Goal: Information Seeking & Learning: Learn about a topic

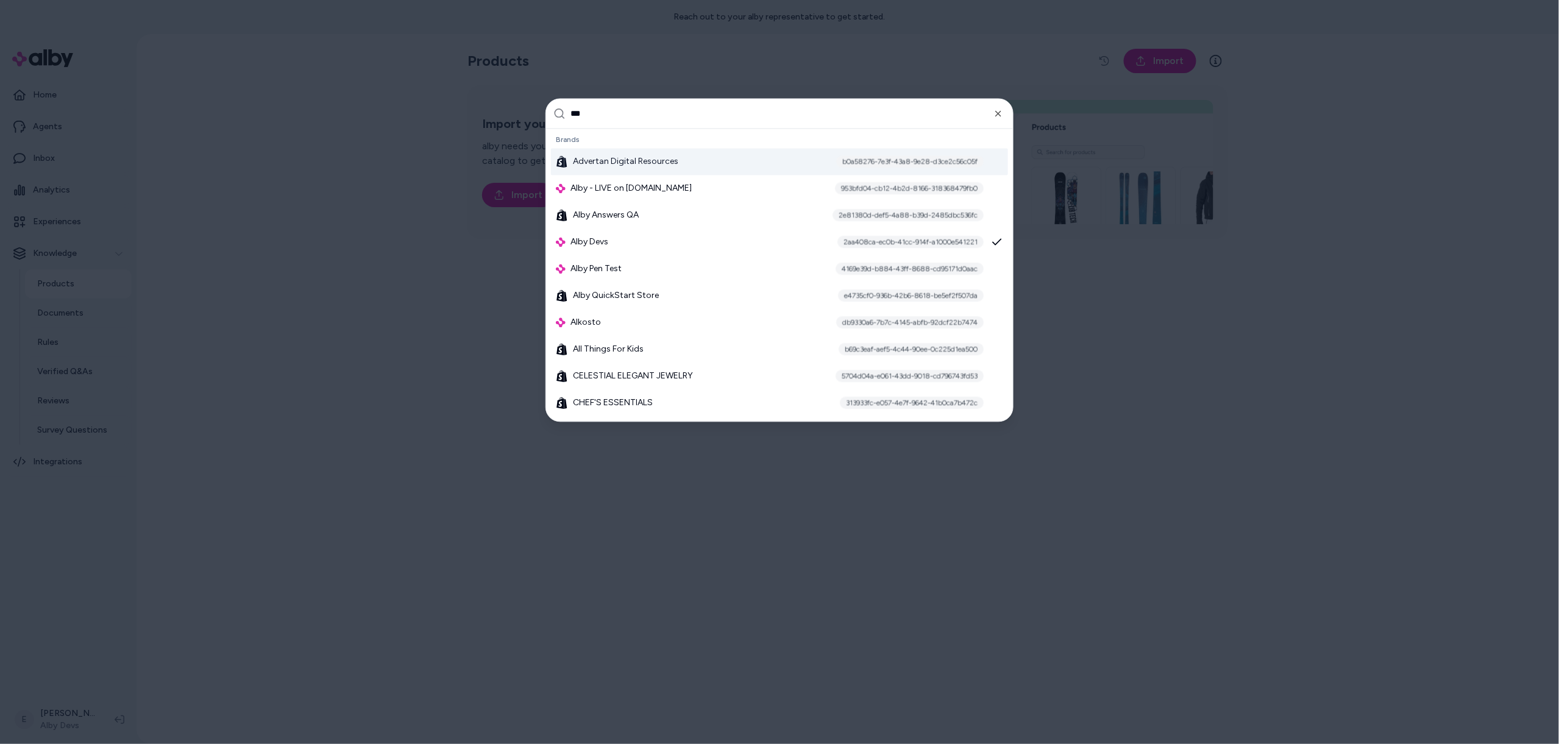
type input "****"
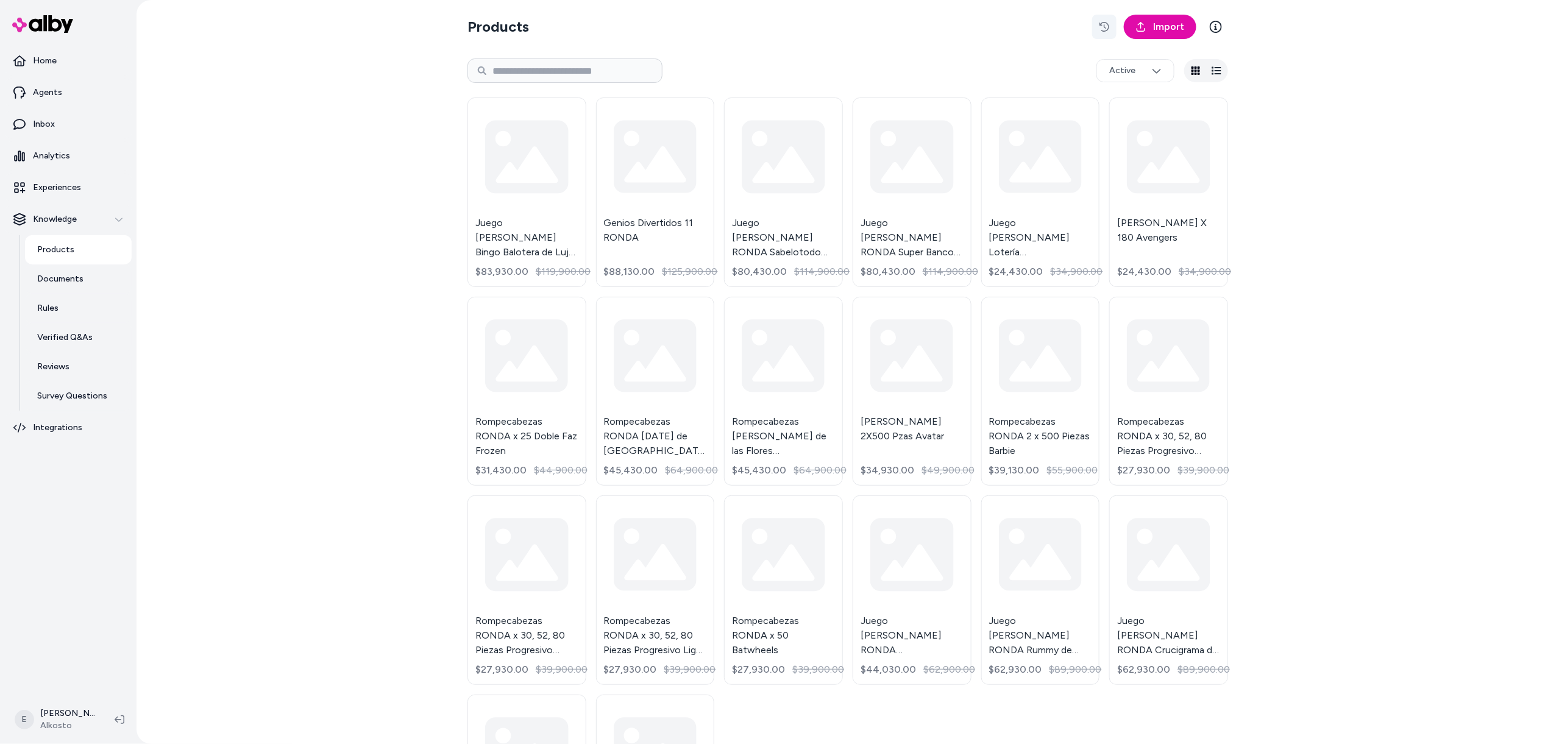
click at [1103, 24] on icon "button" at bounding box center [1105, 27] width 10 height 10
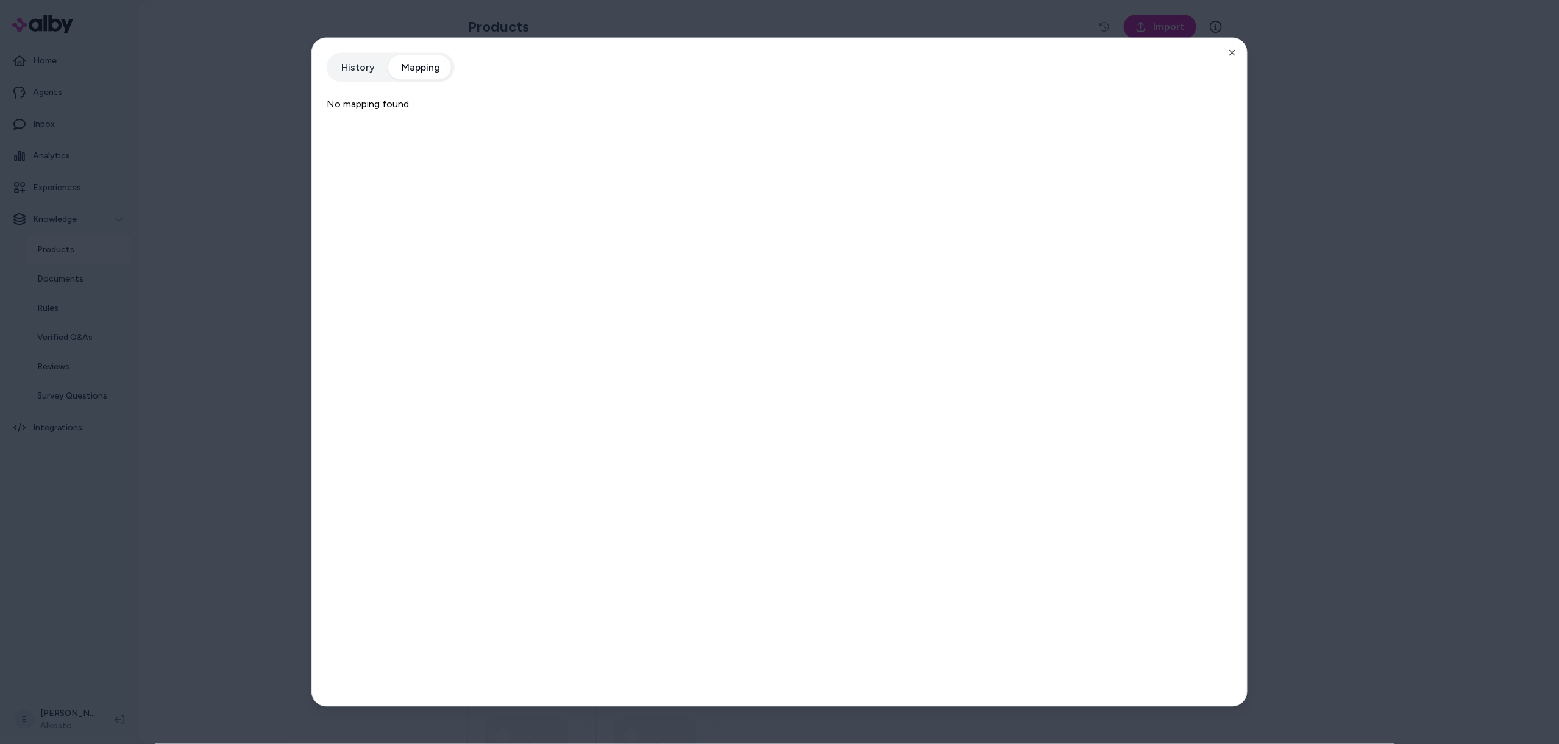
click at [427, 63] on button "Mapping" at bounding box center [420, 67] width 63 height 24
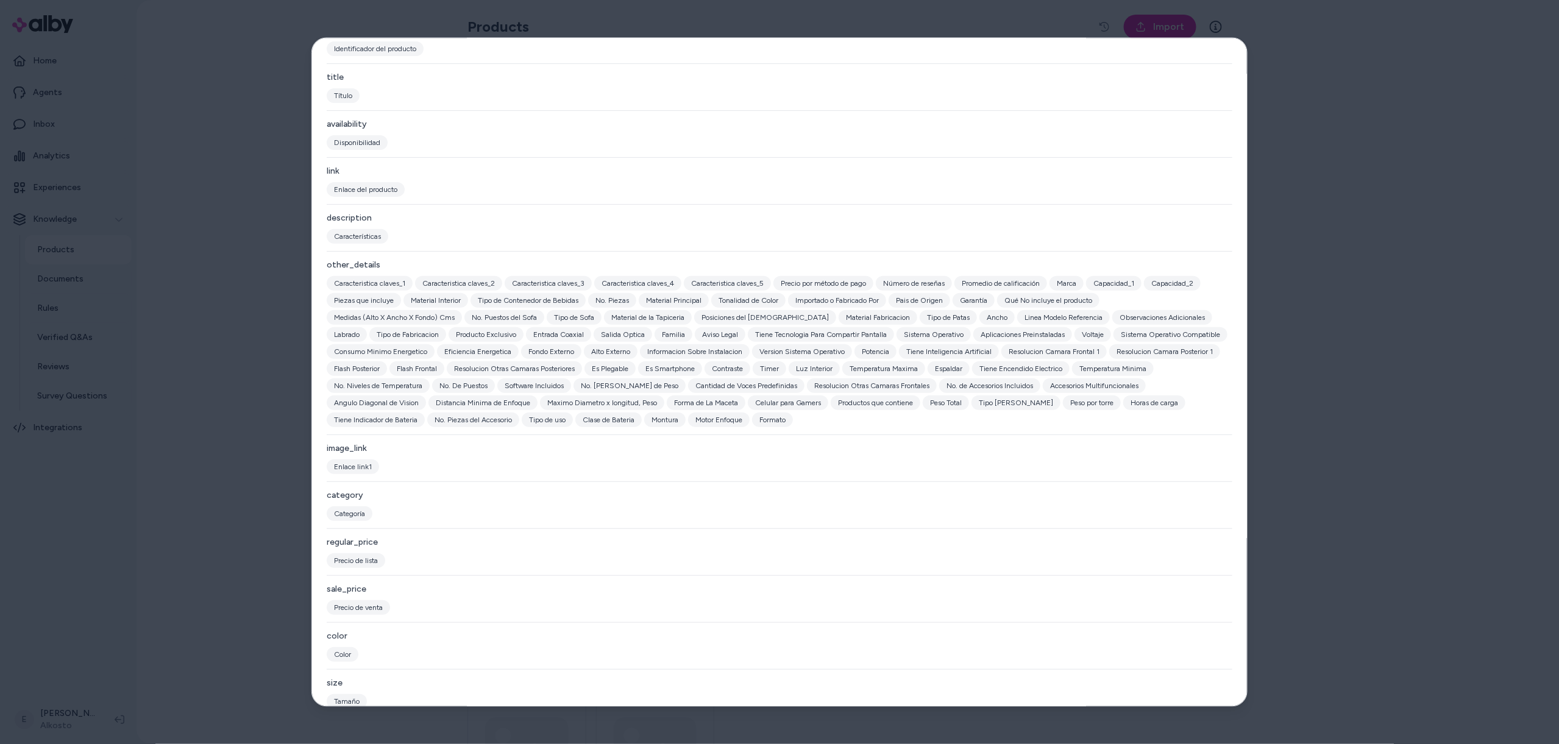
scroll to position [147, 0]
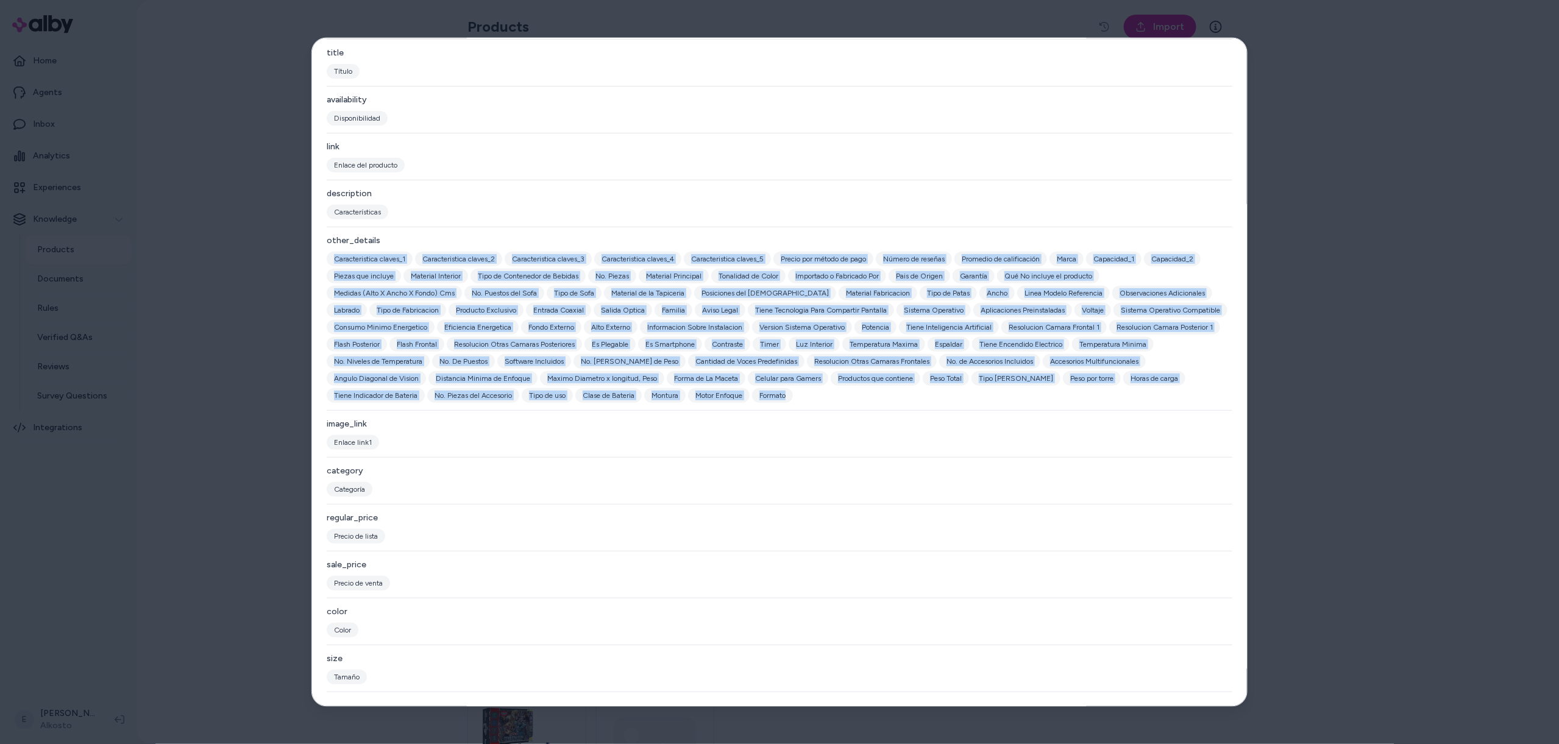
drag, startPoint x: 811, startPoint y: 390, endPoint x: 326, endPoint y: 252, distance: 504.4
click at [326, 252] on div "Product Feed View the history of product feeds for this brand. You can also vie…" at bounding box center [779, 372] width 936 height 670
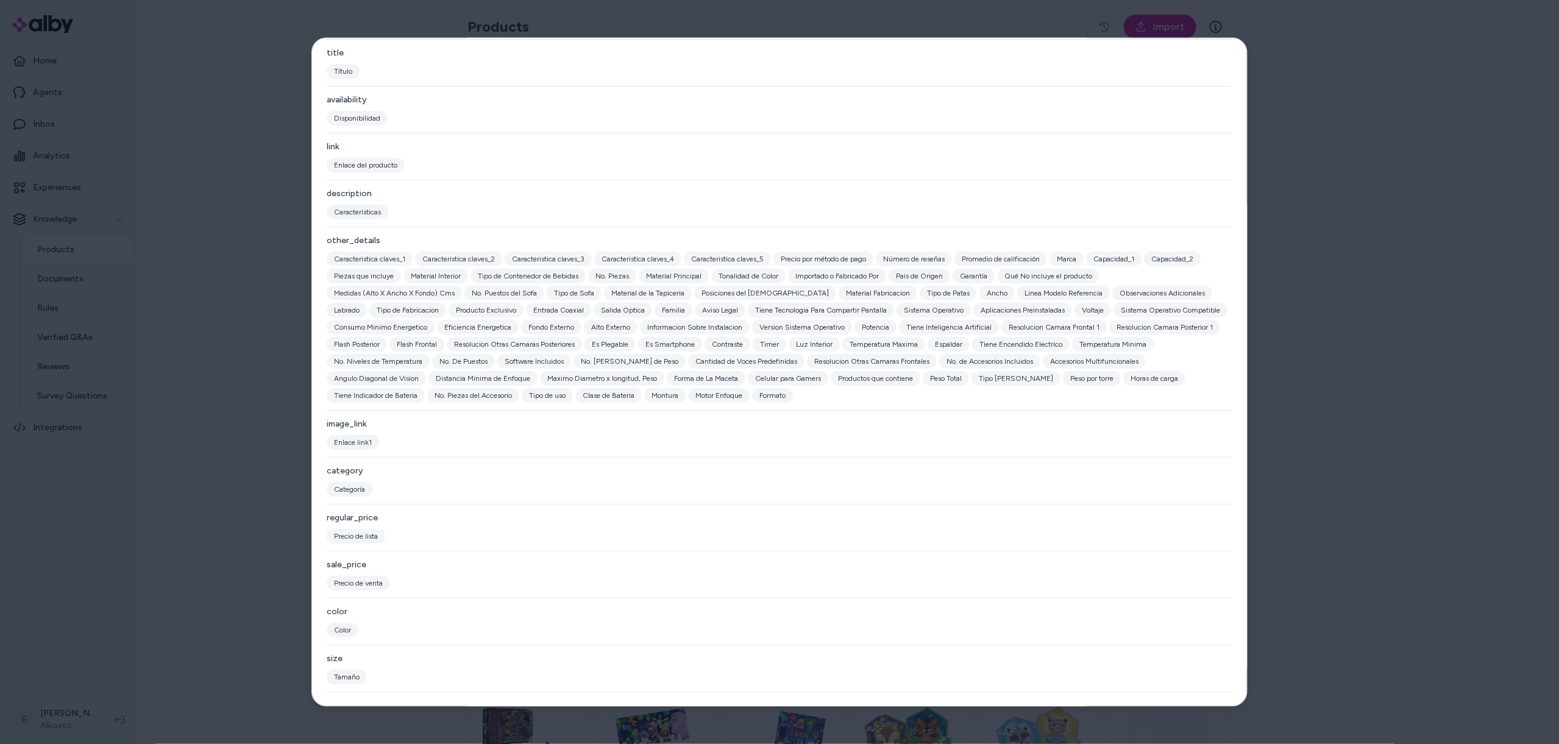
click at [357, 238] on div "other_details" at bounding box center [780, 240] width 906 height 12
click at [272, 171] on div at bounding box center [779, 372] width 1559 height 744
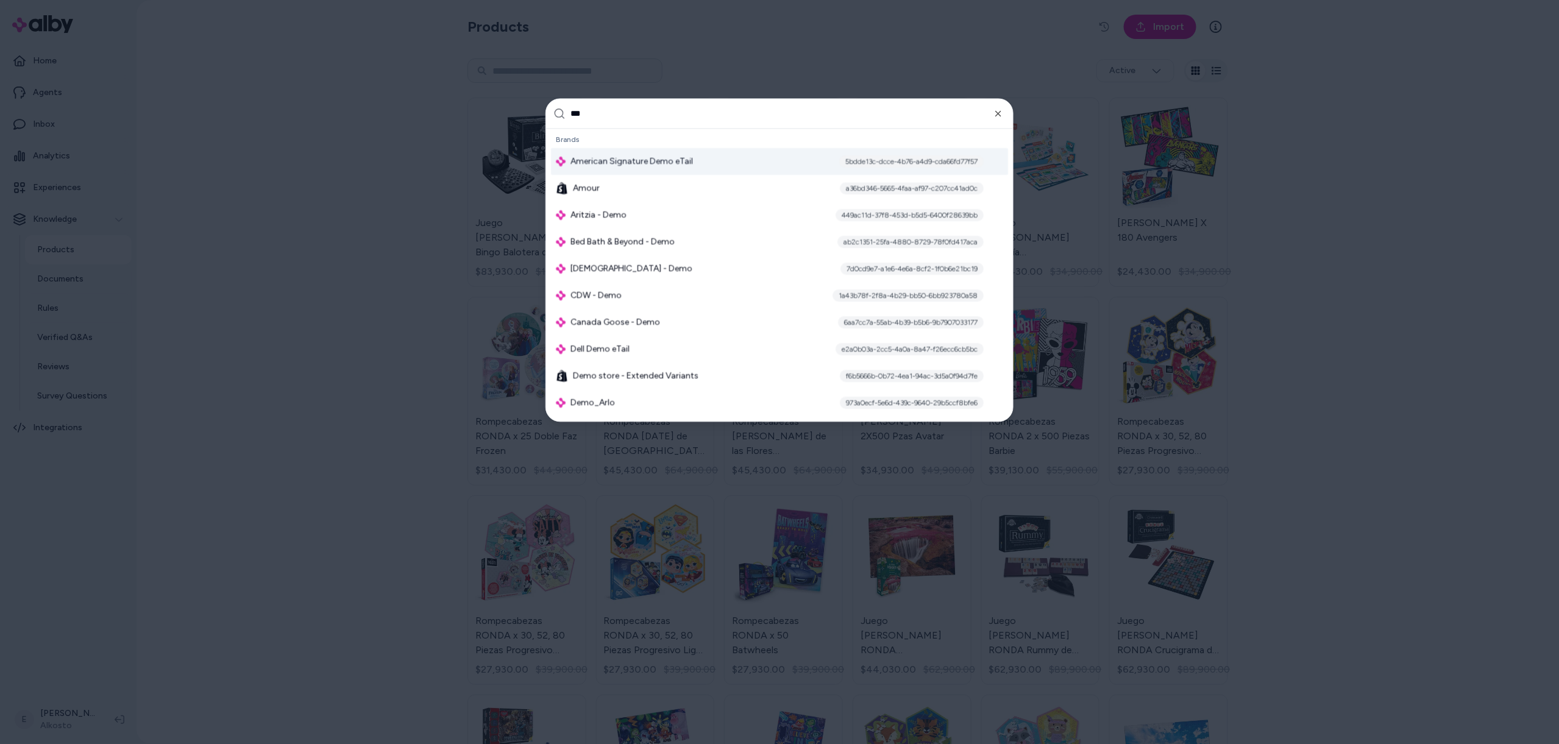
type input "****"
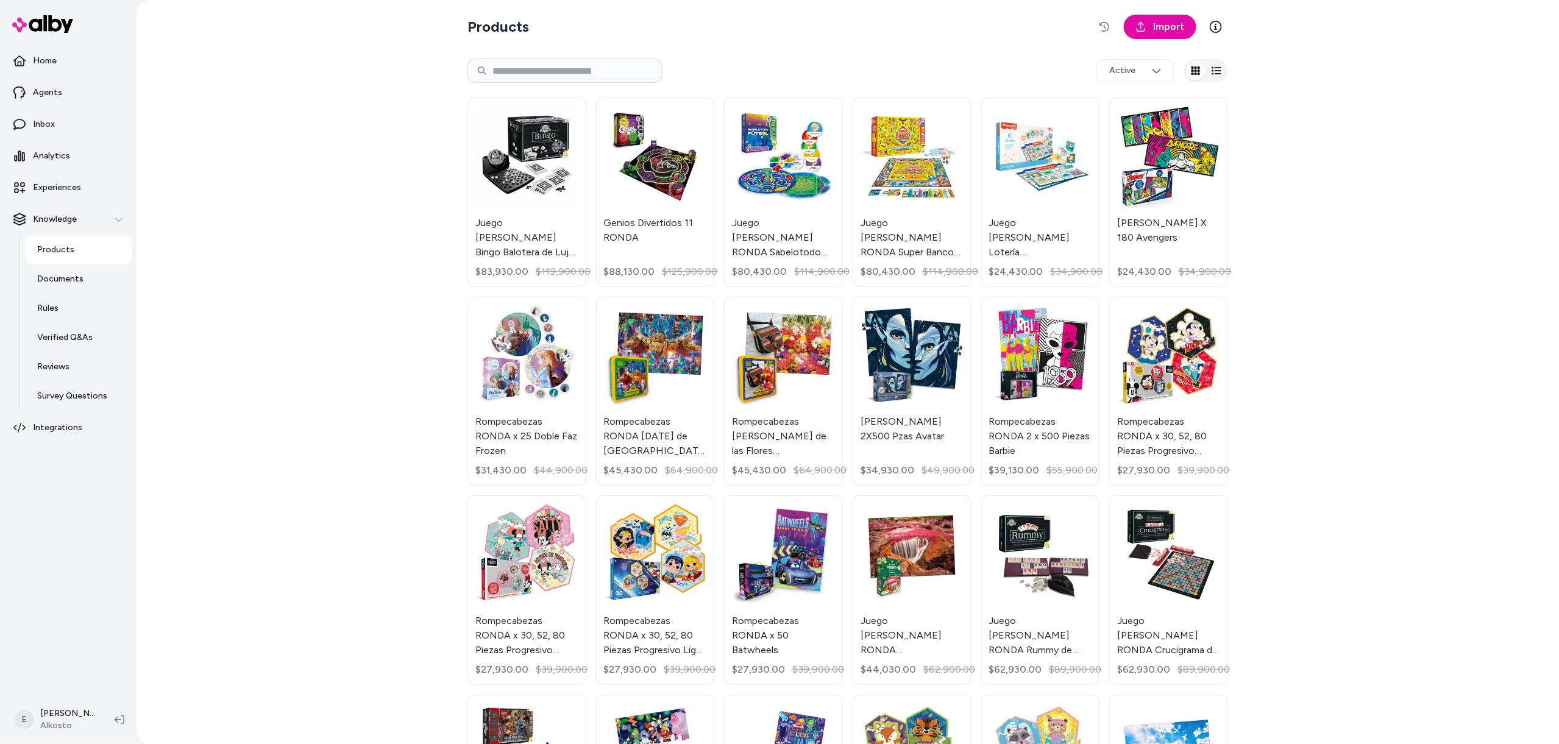
click at [310, 280] on div "Products Import Active Juego de Mesa Bingo Balotera de Lujo RONDA $83,930.00 $1…" at bounding box center [848, 372] width 1423 height 744
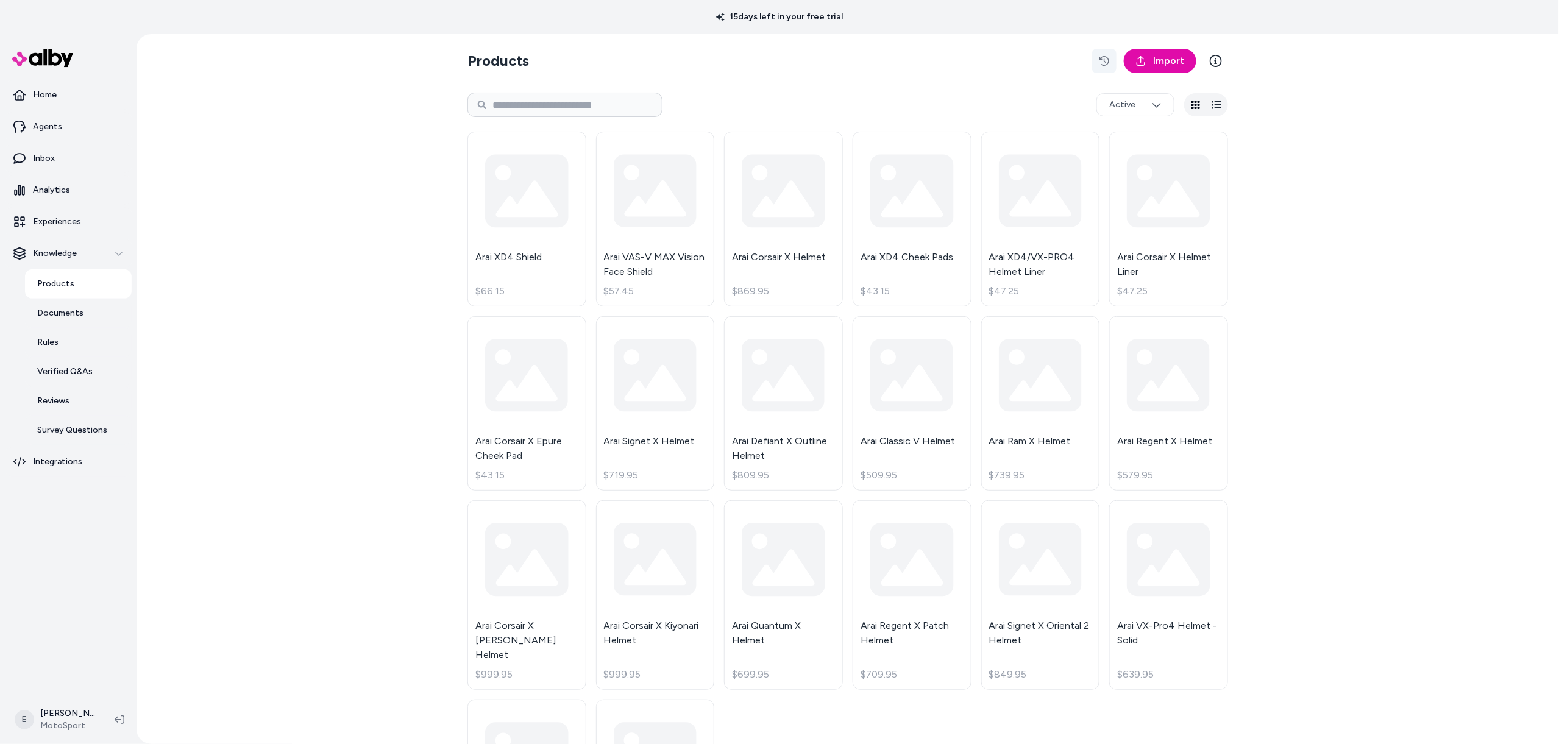
click at [1099, 63] on button "button" at bounding box center [1104, 61] width 24 height 24
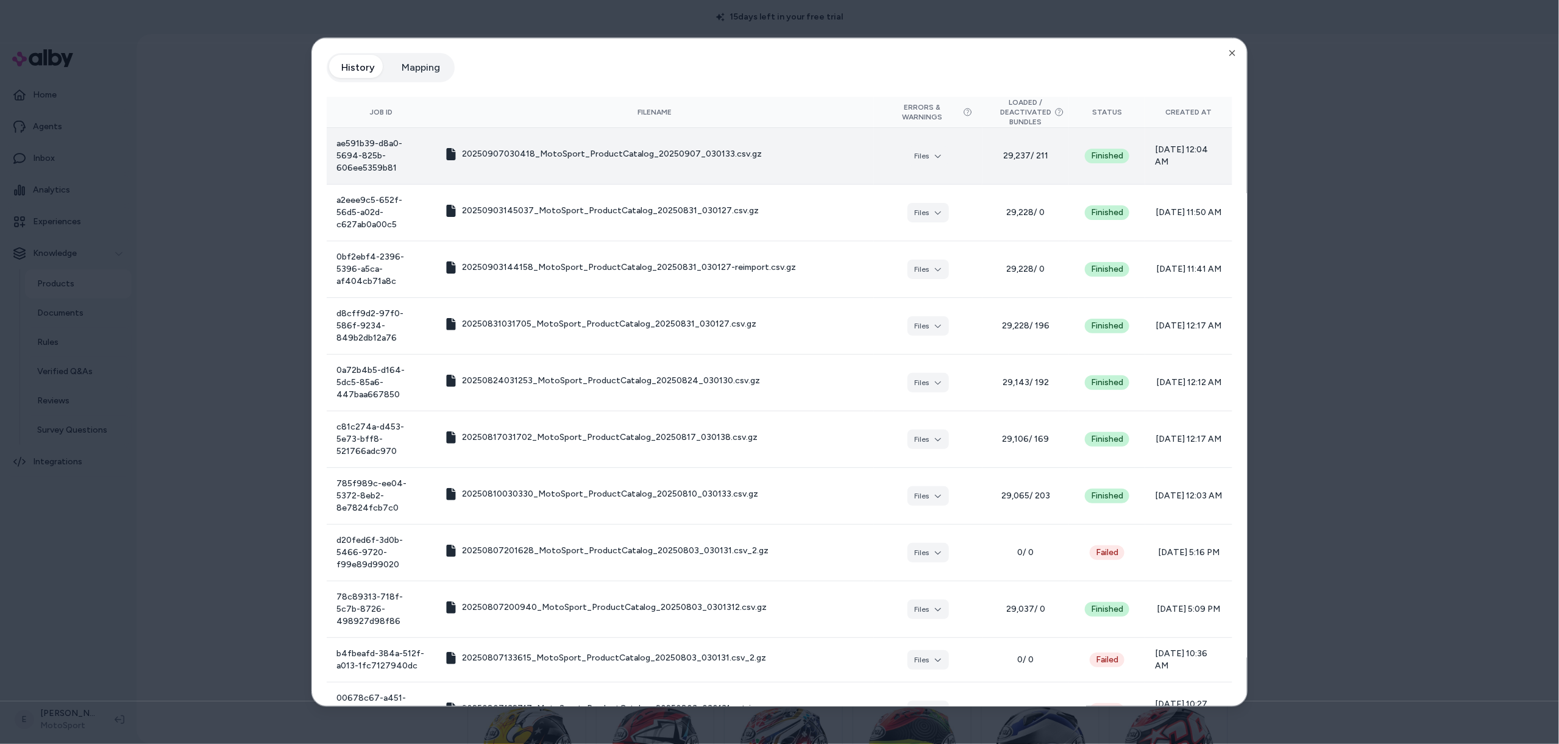
click at [229, 318] on div at bounding box center [779, 372] width 1559 height 744
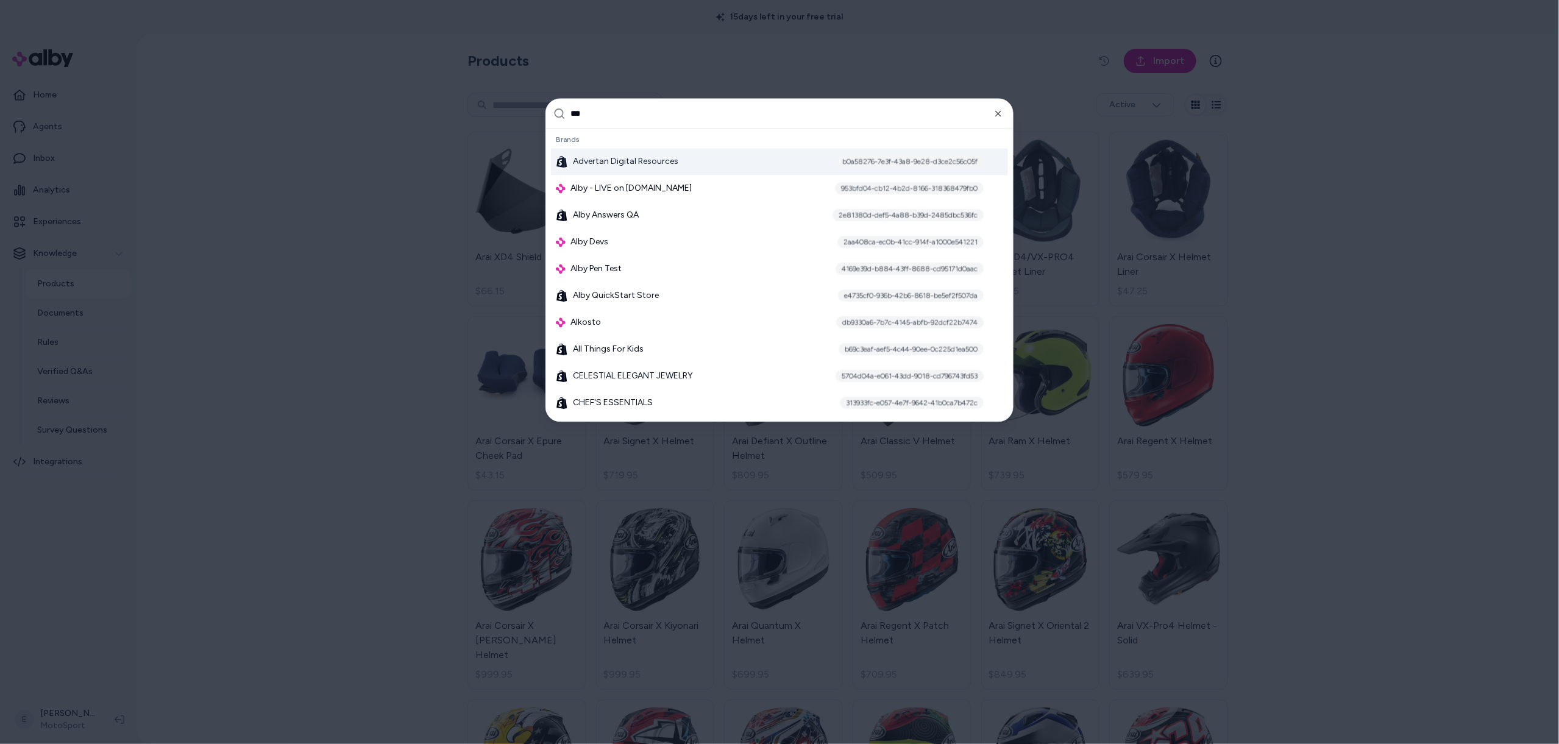
type input "****"
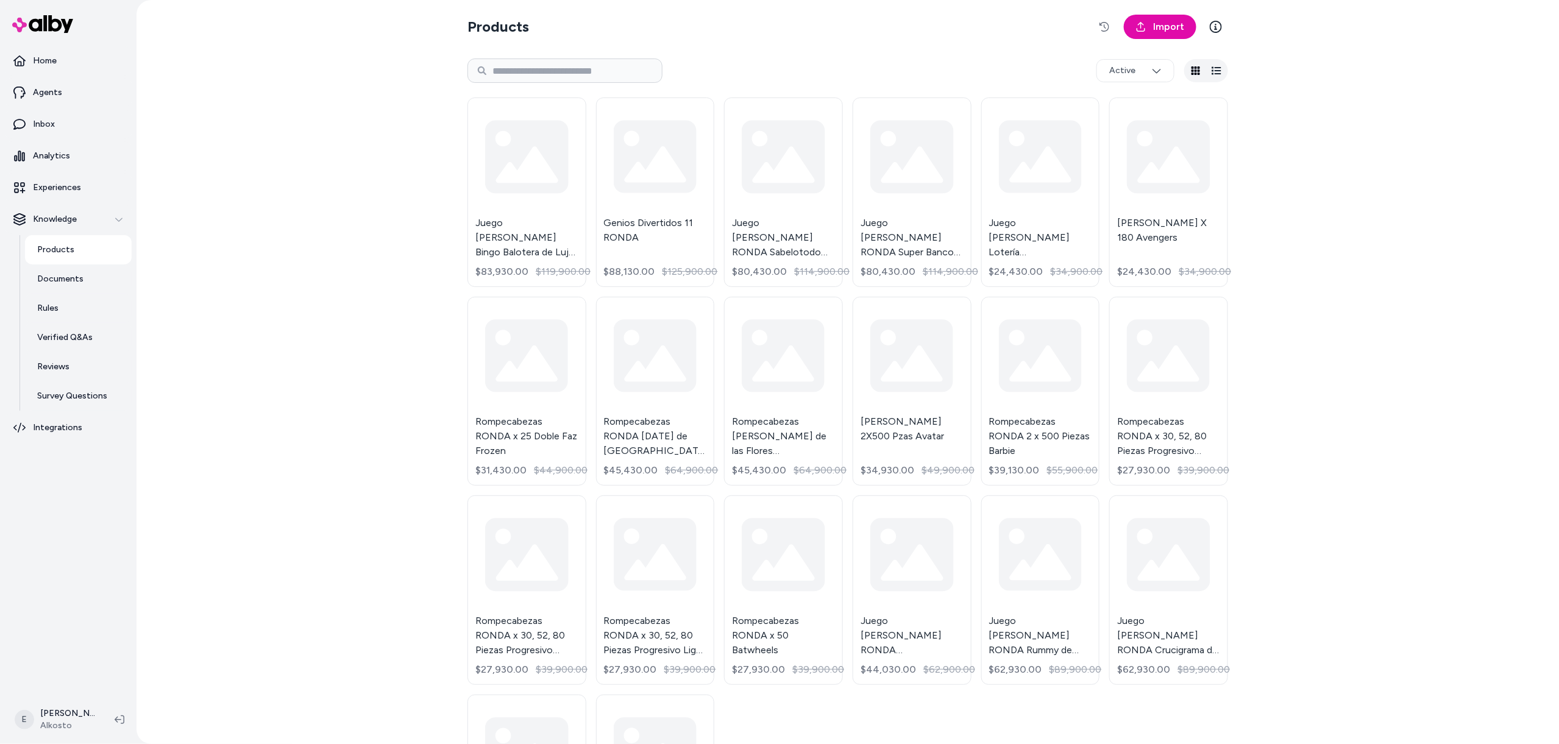
click at [248, 590] on div "Products Import Active Juego de Mesa Bingo Balotera de Lujo RONDA $83,930.00 $1…" at bounding box center [848, 372] width 1423 height 744
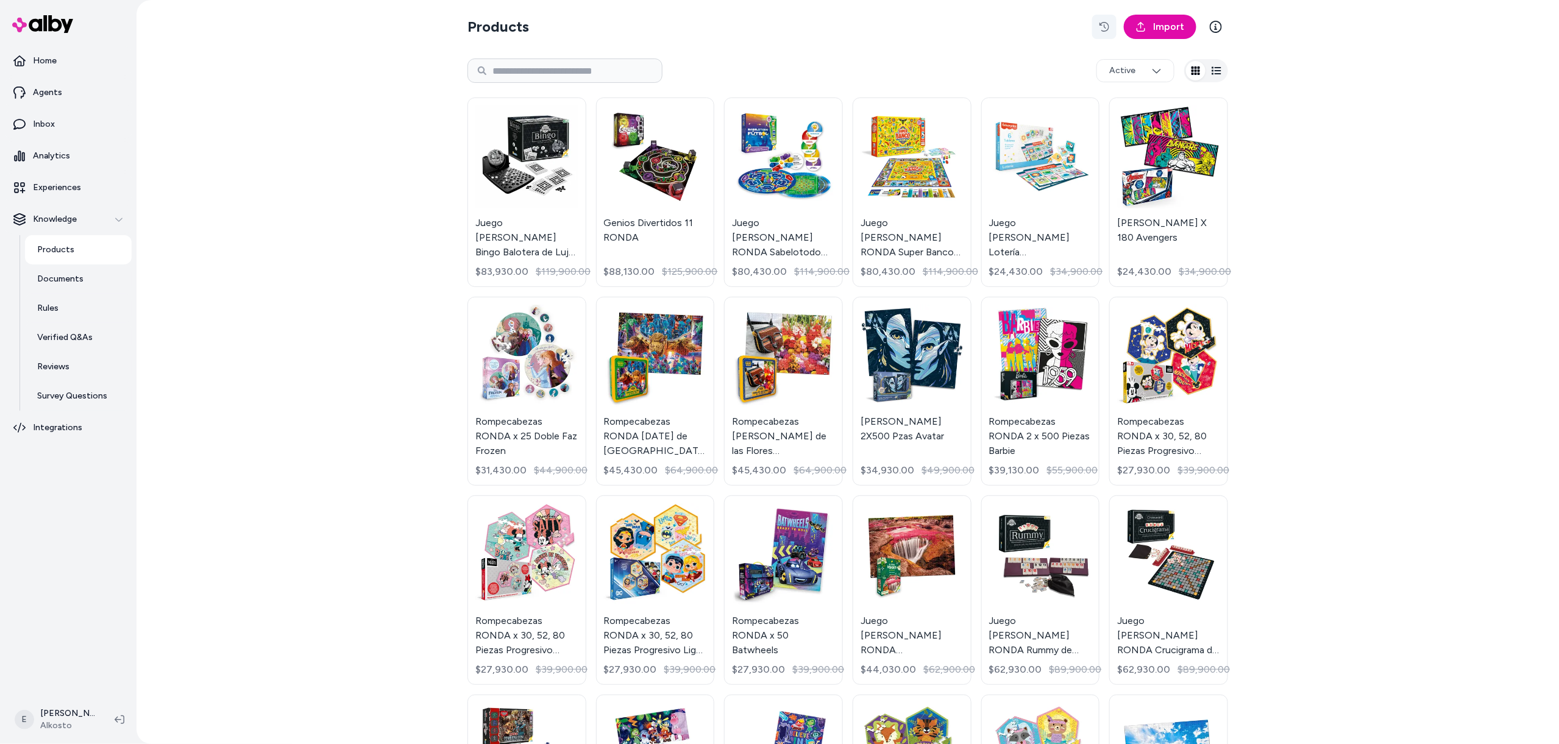
click at [1101, 18] on button "button" at bounding box center [1104, 27] width 24 height 24
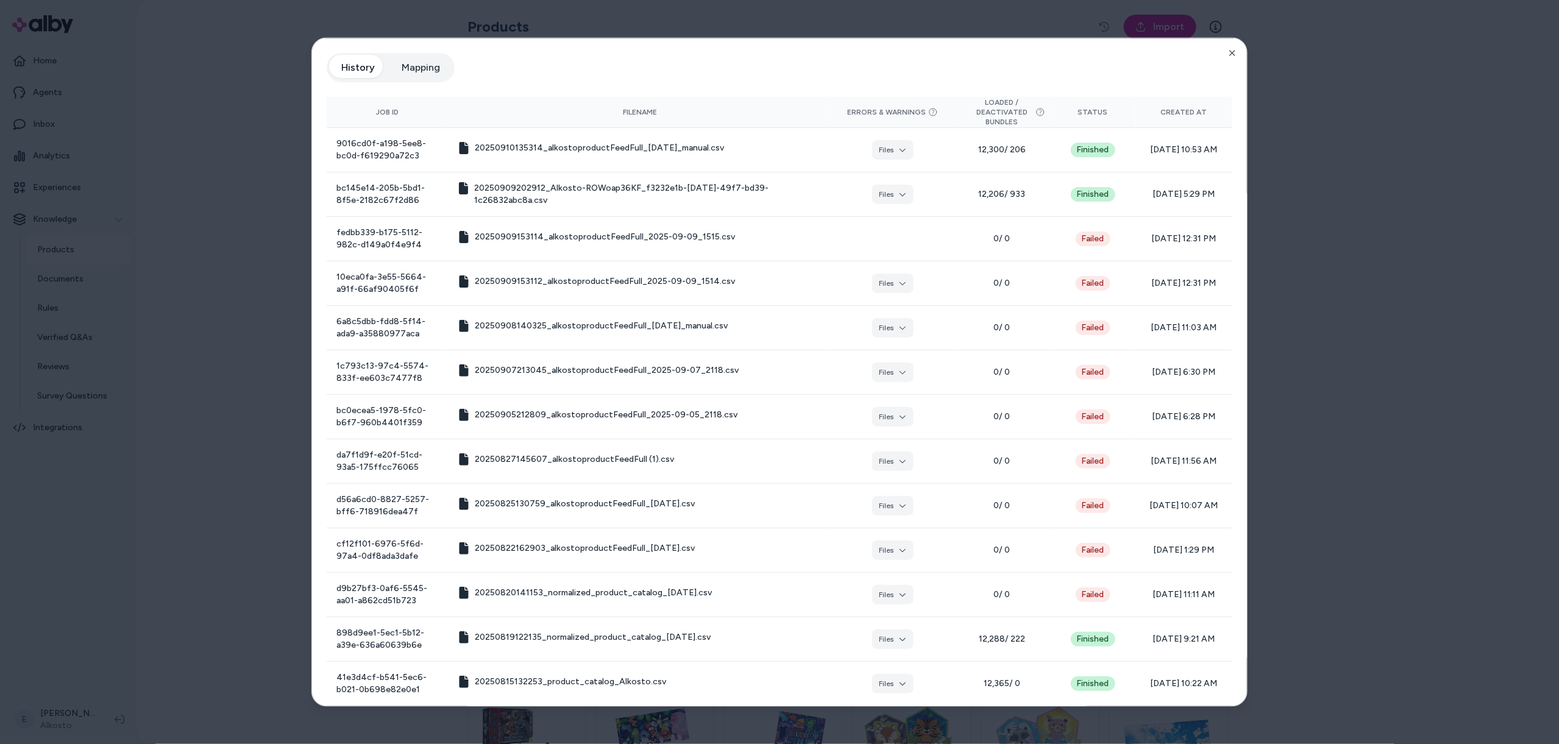
click at [241, 115] on div at bounding box center [779, 372] width 1559 height 744
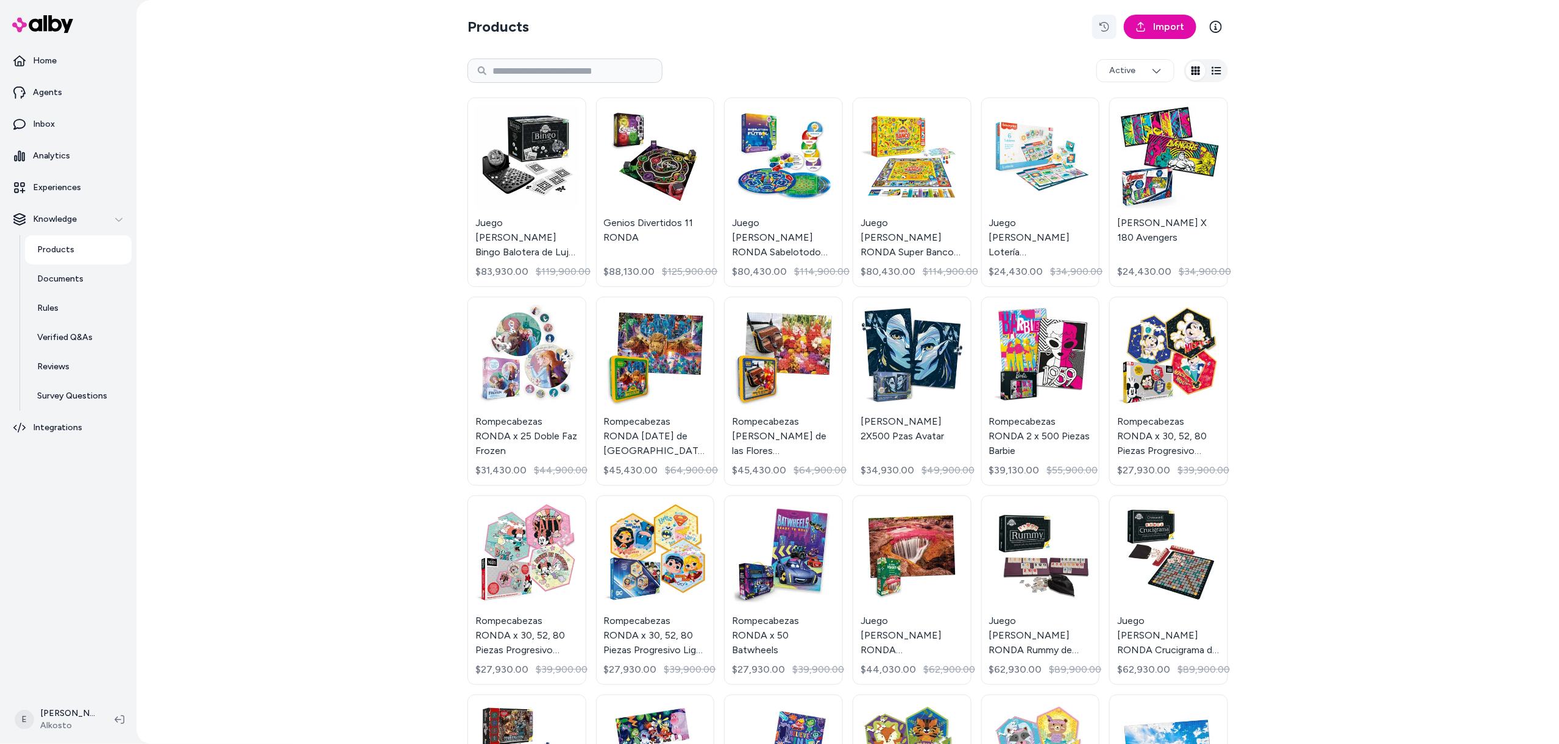
click at [1105, 18] on button "button" at bounding box center [1104, 27] width 24 height 24
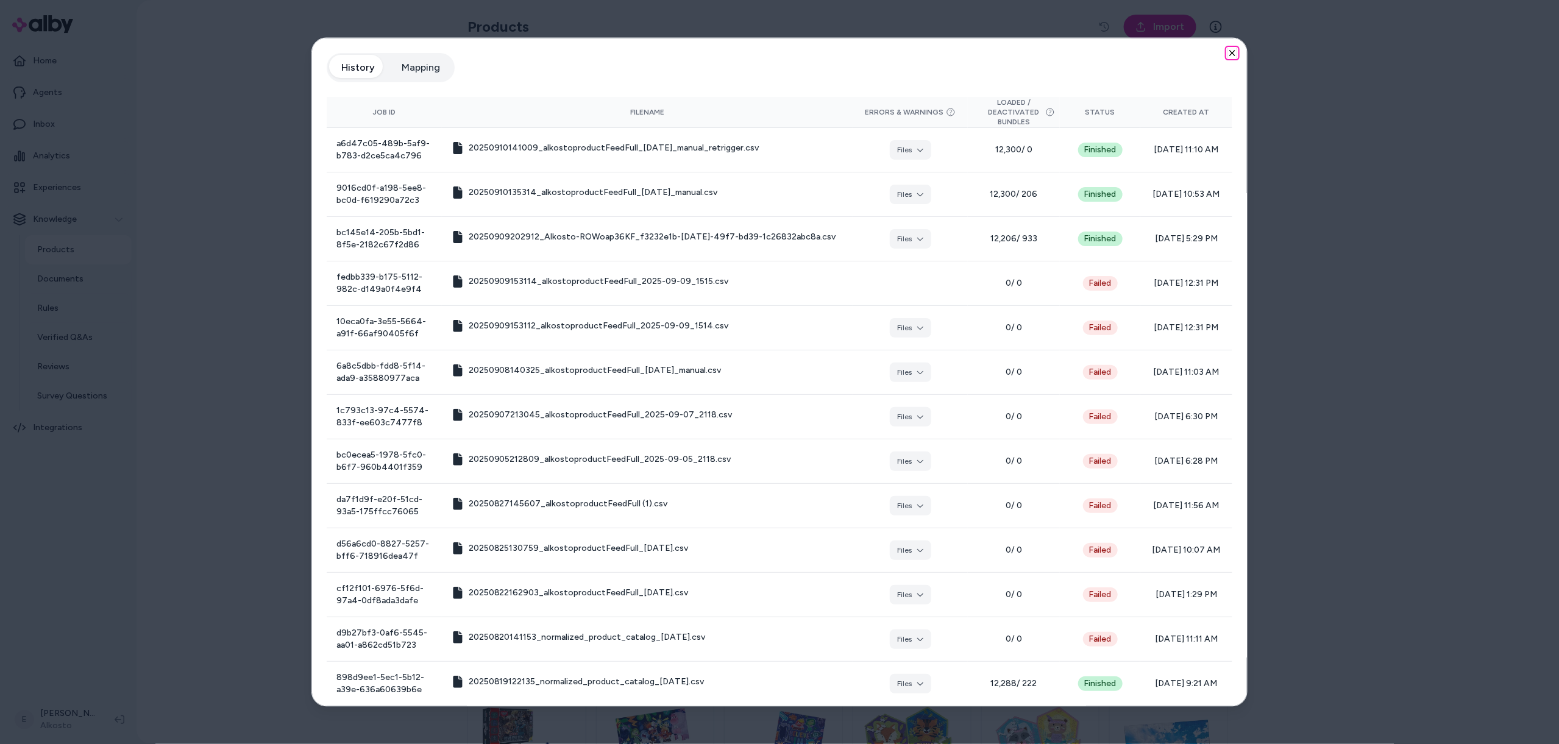
click at [1228, 53] on icon "button" at bounding box center [1233, 53] width 10 height 10
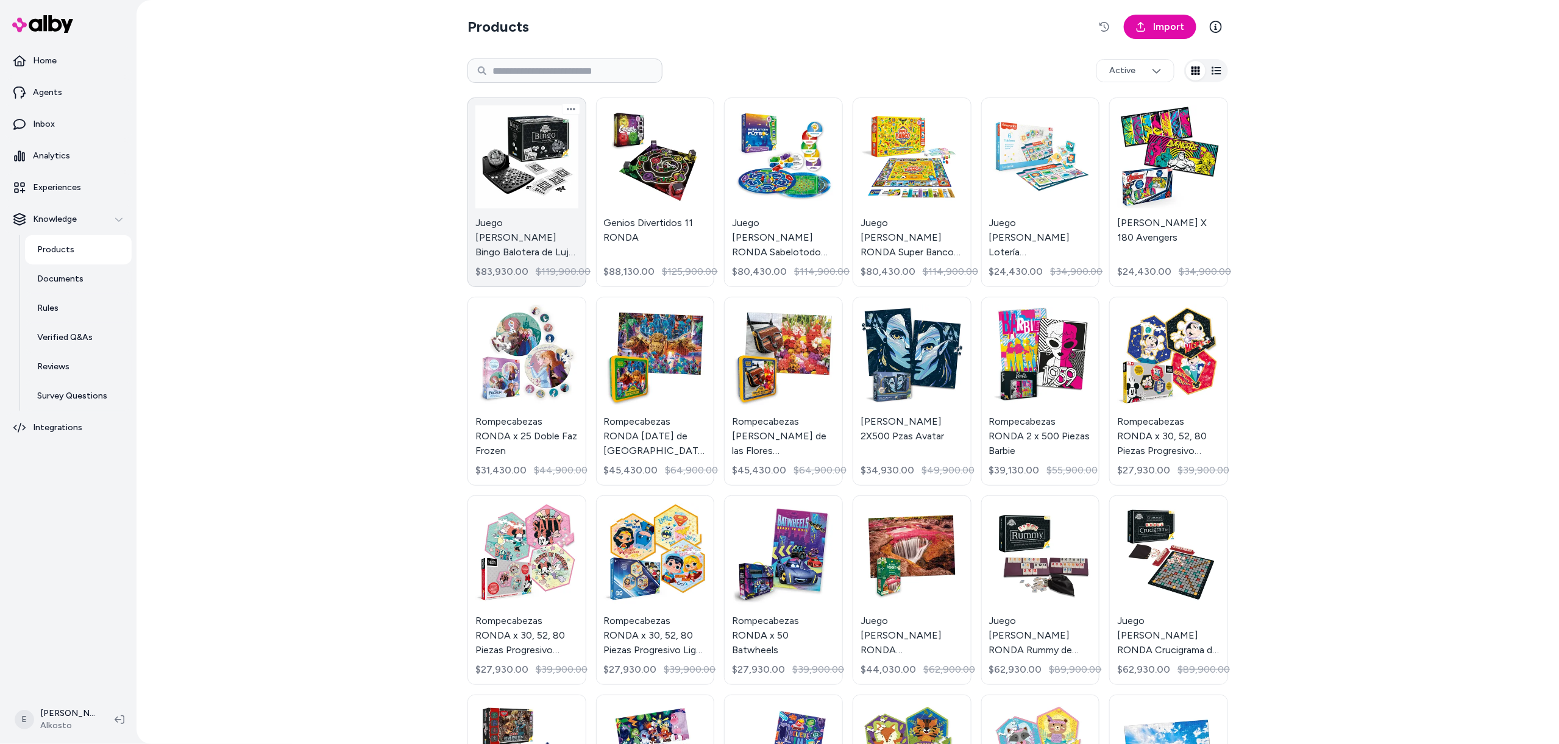
click at [541, 160] on link "Juego [PERSON_NAME] Bingo Balotera de Lujo RONDA $83,930.00 $119,900.00" at bounding box center [527, 193] width 119 height 190
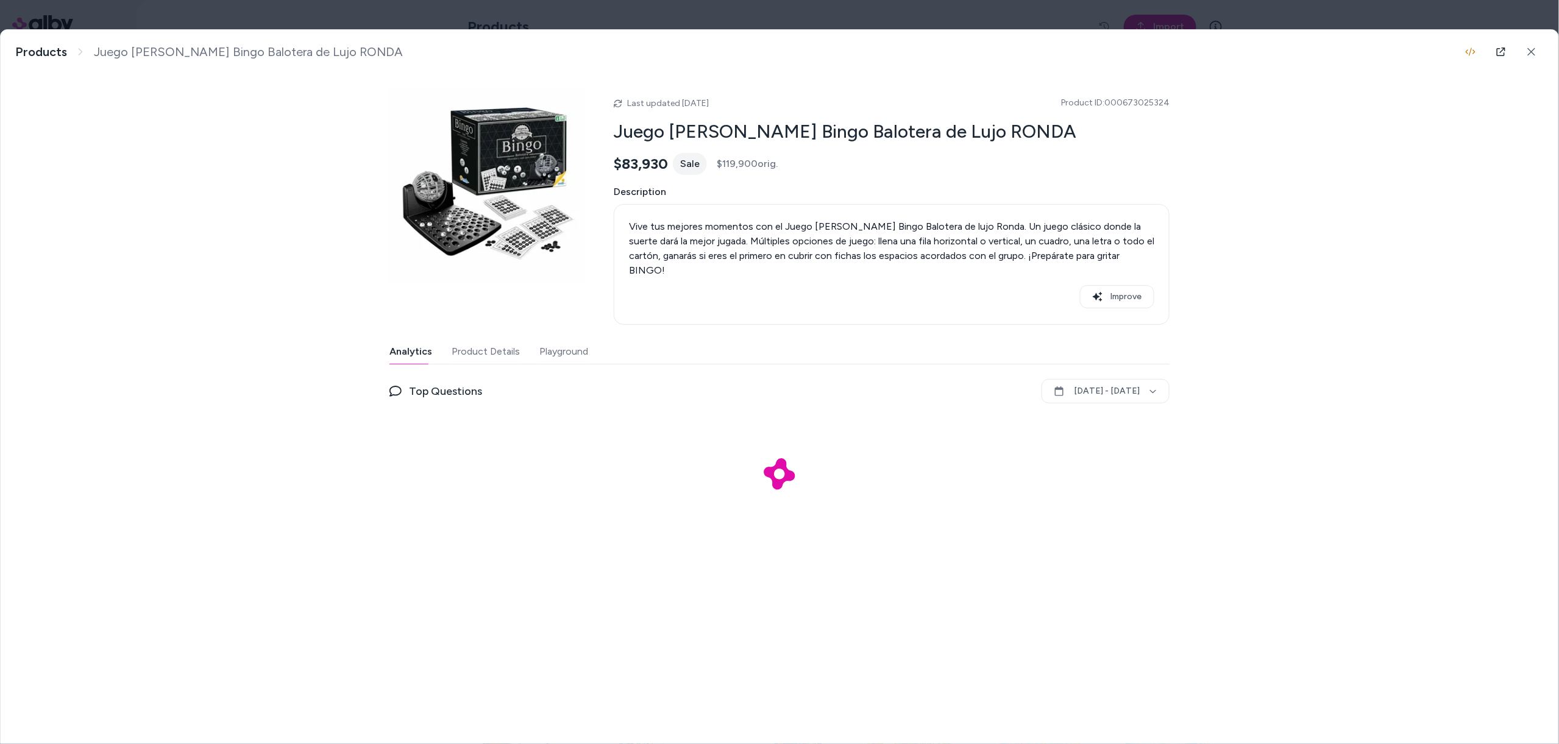
click at [510, 340] on button "Product Details" at bounding box center [486, 352] width 68 height 24
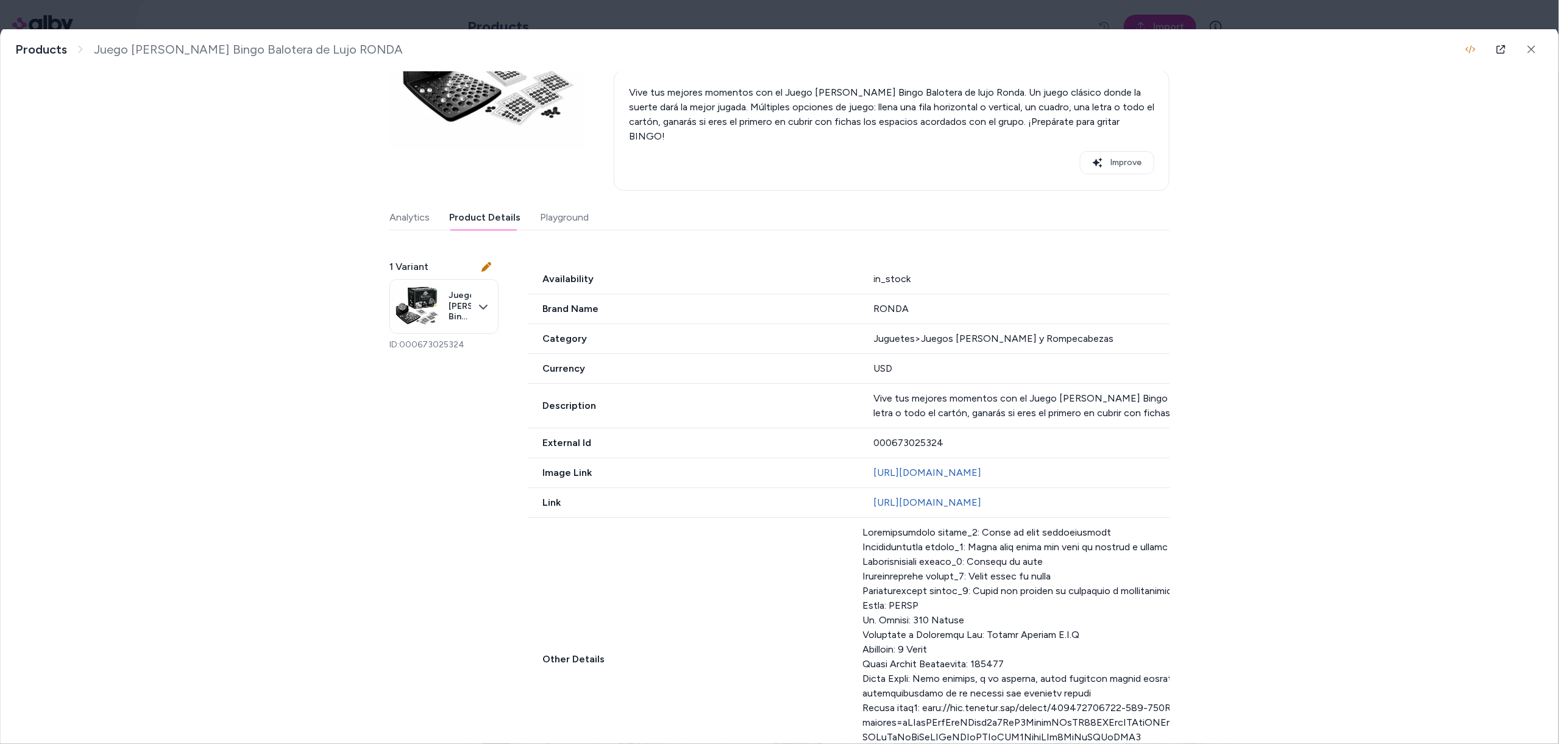
scroll to position [304, 0]
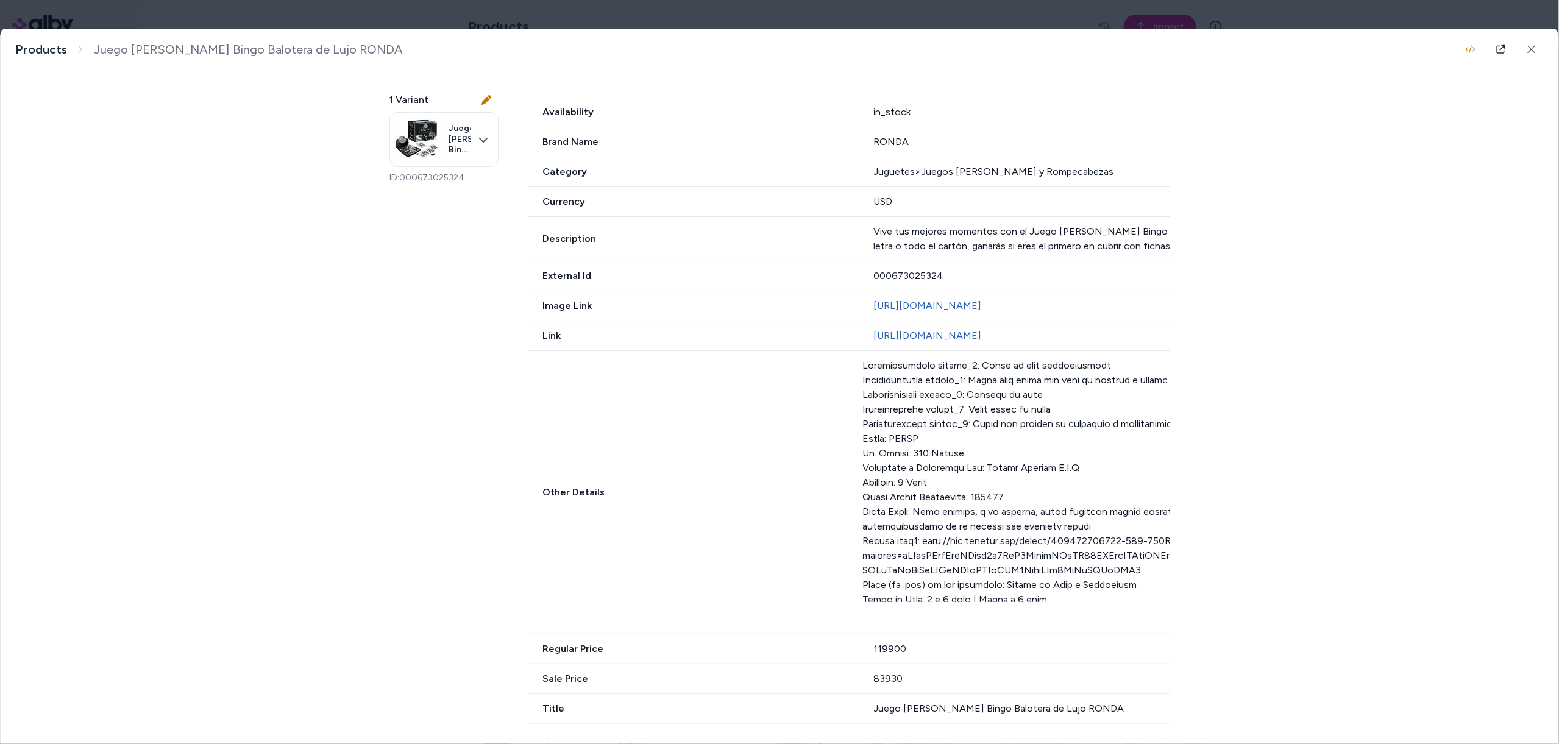
click at [962, 503] on div at bounding box center [1365, 480] width 1005 height 244
click at [976, 567] on div at bounding box center [1365, 480] width 1005 height 244
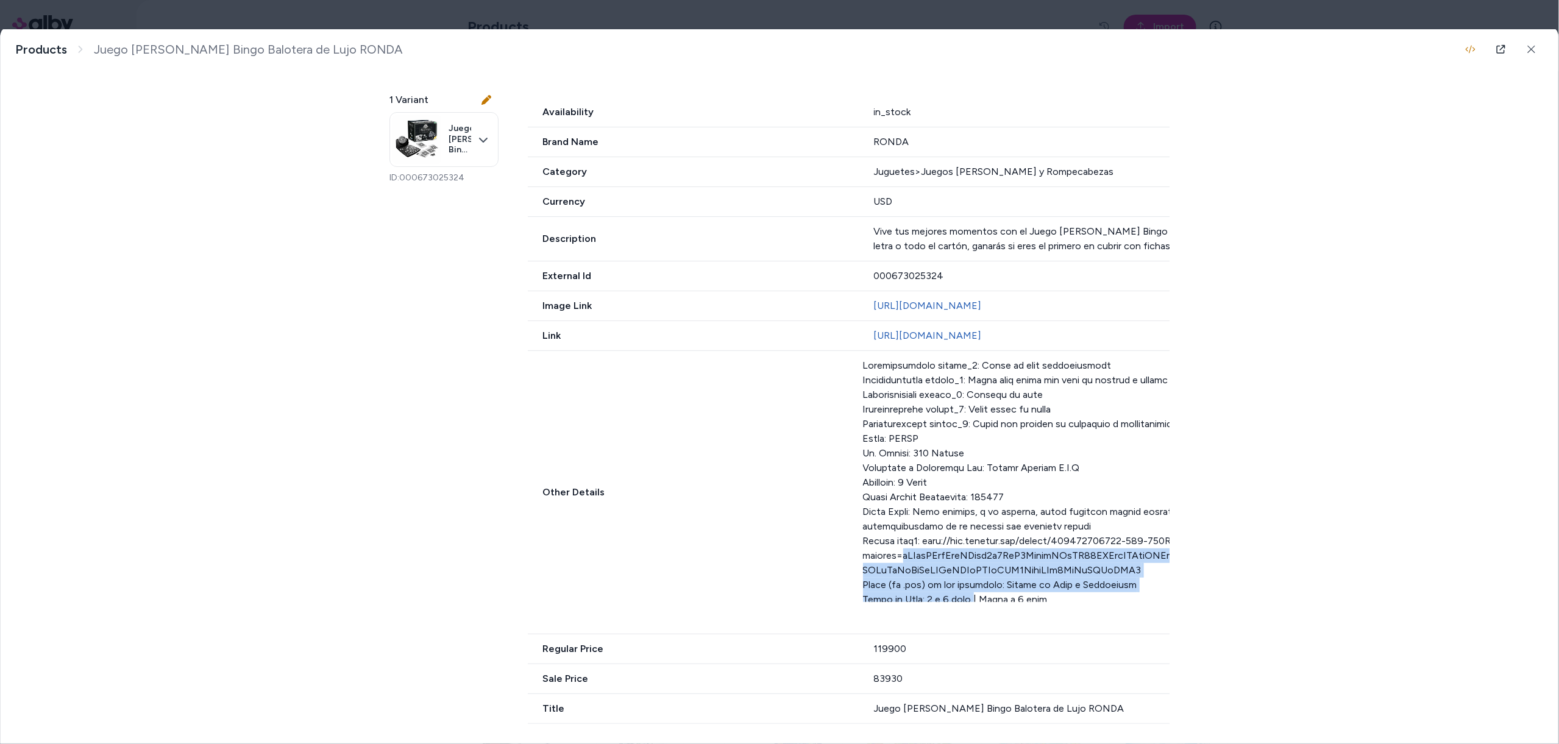
drag, startPoint x: 976, startPoint y: 567, endPoint x: 1003, endPoint y: 596, distance: 39.2
click at [1004, 596] on div at bounding box center [1365, 480] width 1005 height 244
click at [1003, 596] on div at bounding box center [1365, 480] width 1005 height 244
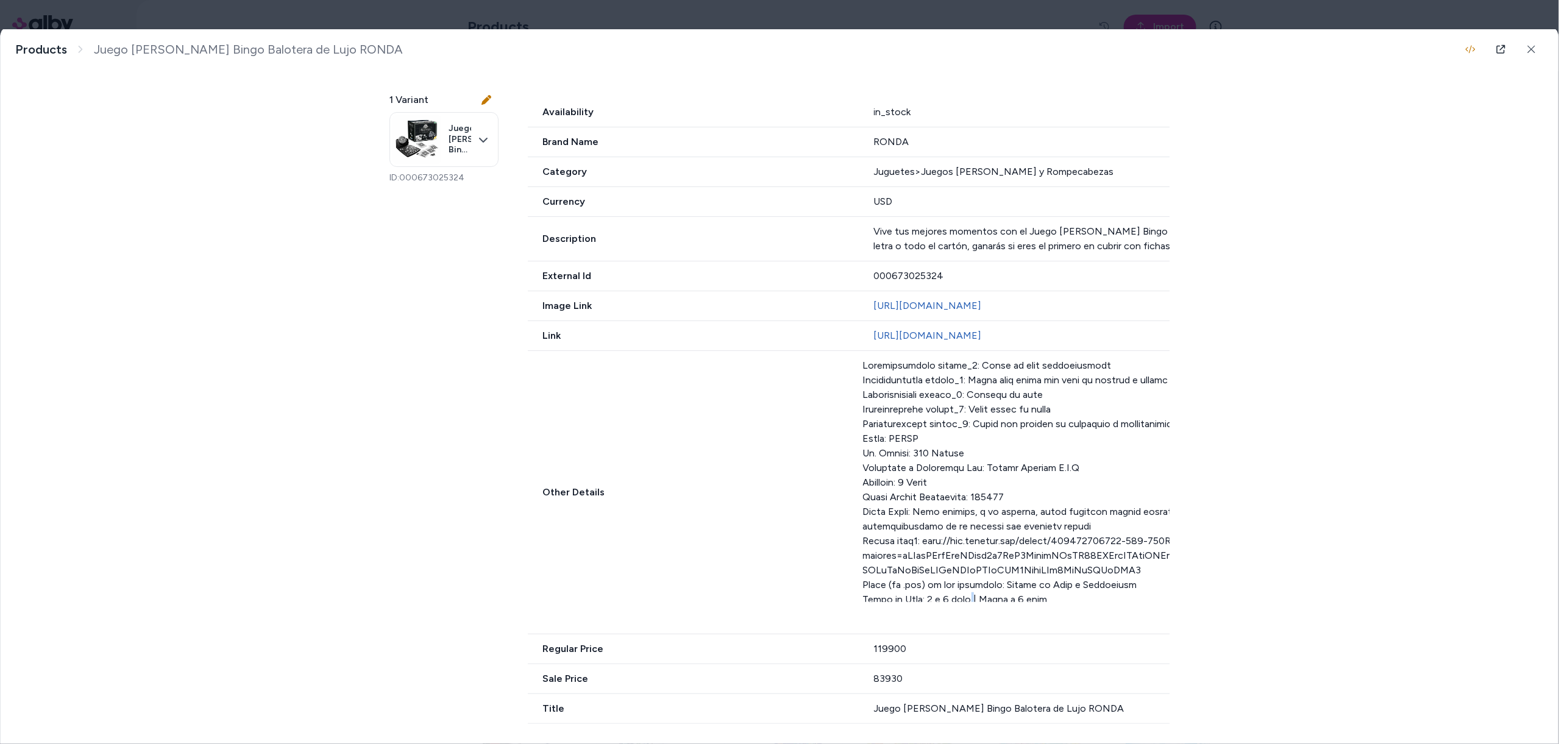
click at [1003, 596] on div at bounding box center [1365, 480] width 1005 height 244
click at [977, 552] on div at bounding box center [1365, 480] width 1005 height 244
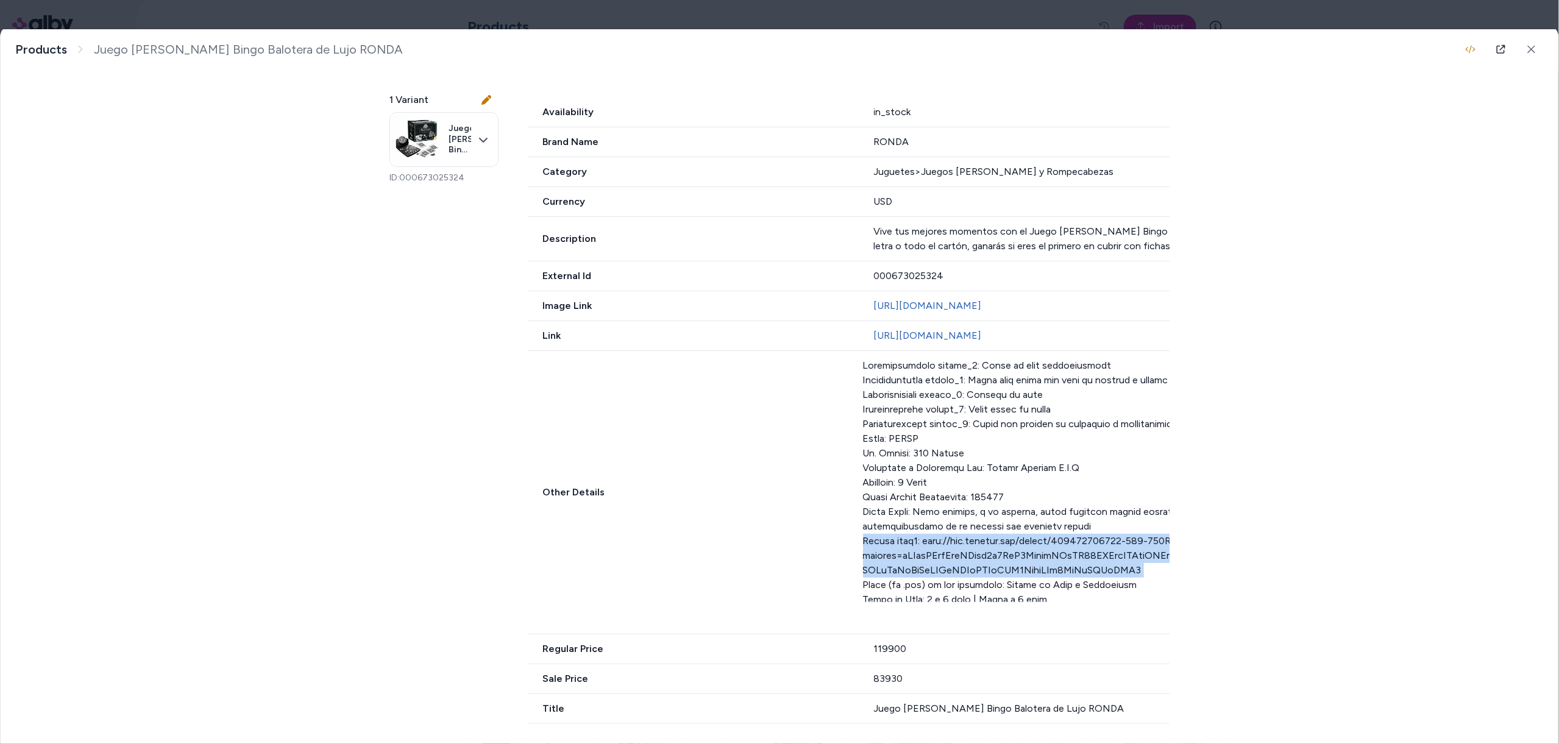
click at [977, 552] on div at bounding box center [1365, 480] width 1005 height 244
drag, startPoint x: 940, startPoint y: 540, endPoint x: 888, endPoint y: 541, distance: 51.8
click at [888, 541] on div at bounding box center [1365, 480] width 1005 height 244
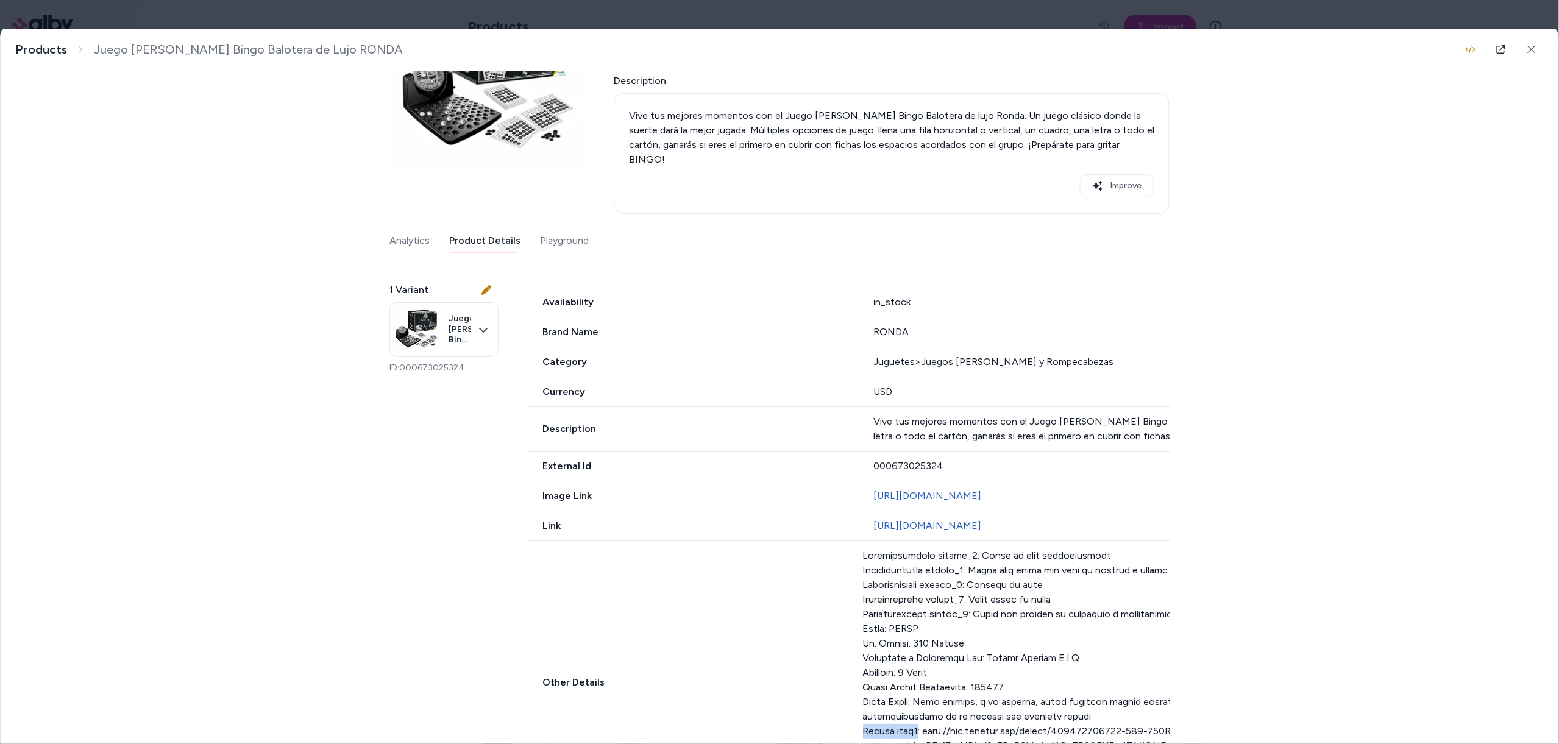
scroll to position [0, 0]
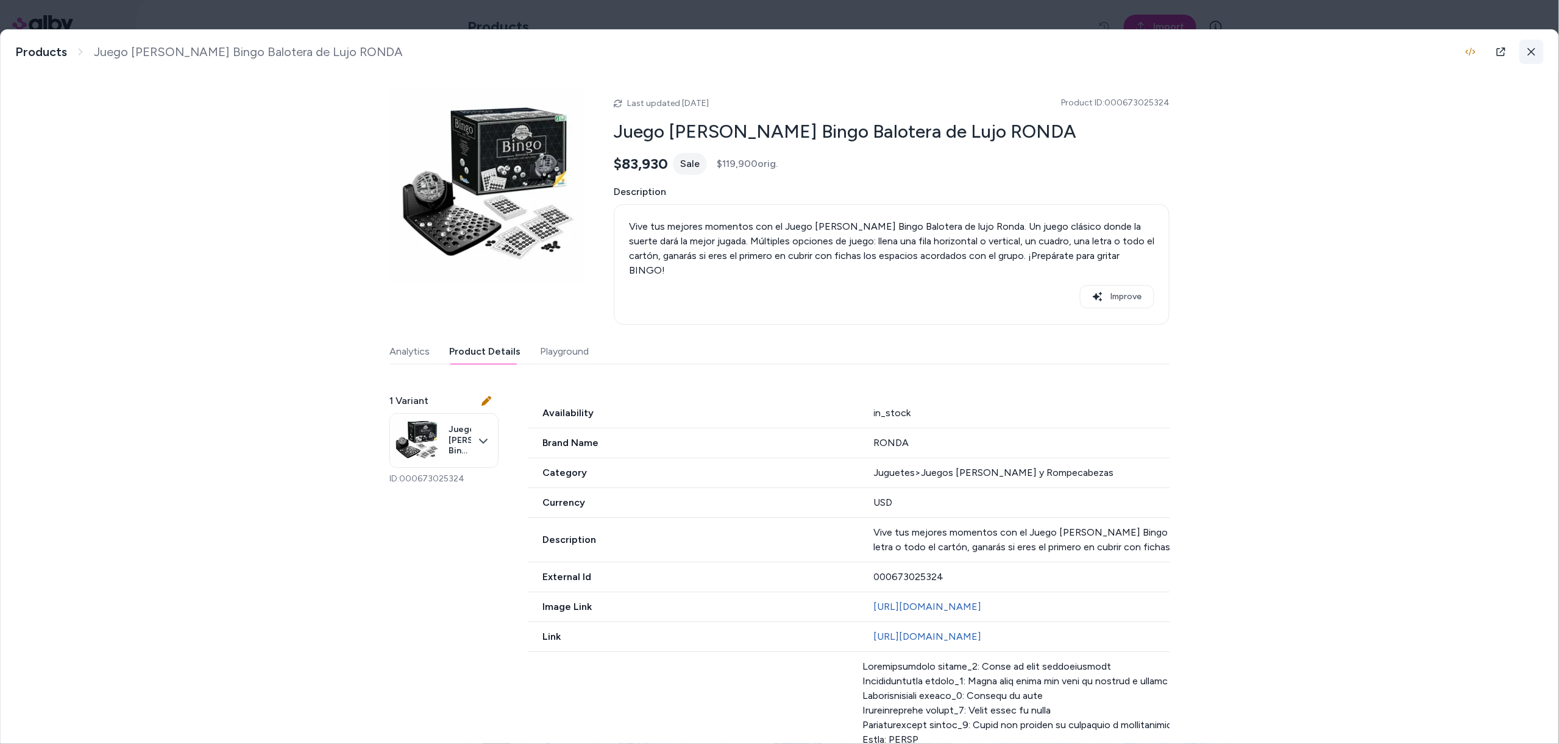
click at [1532, 48] on icon at bounding box center [1532, 52] width 9 height 9
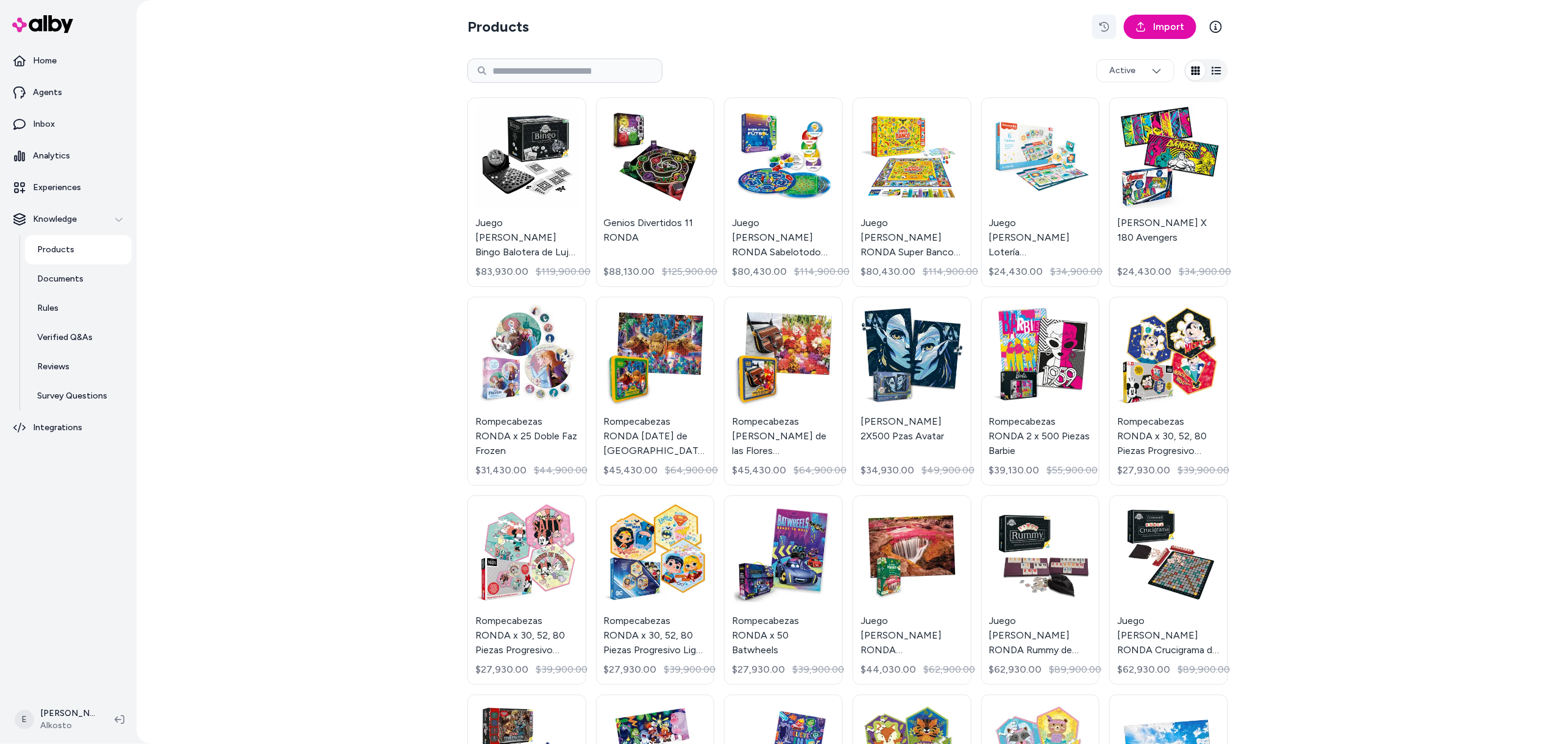
click at [1103, 28] on icon "button" at bounding box center [1105, 27] width 10 height 10
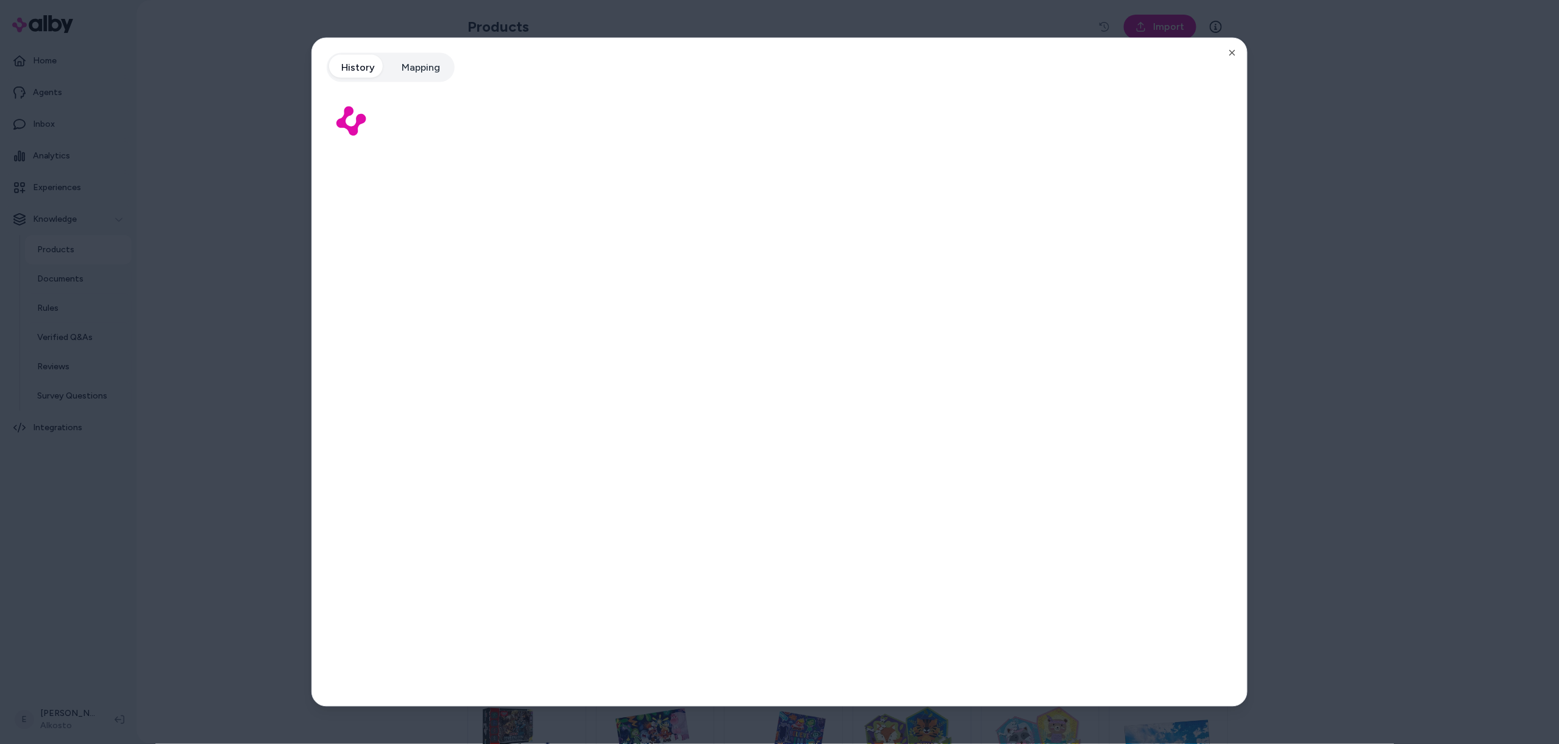
click at [405, 66] on button "Mapping" at bounding box center [420, 67] width 63 height 24
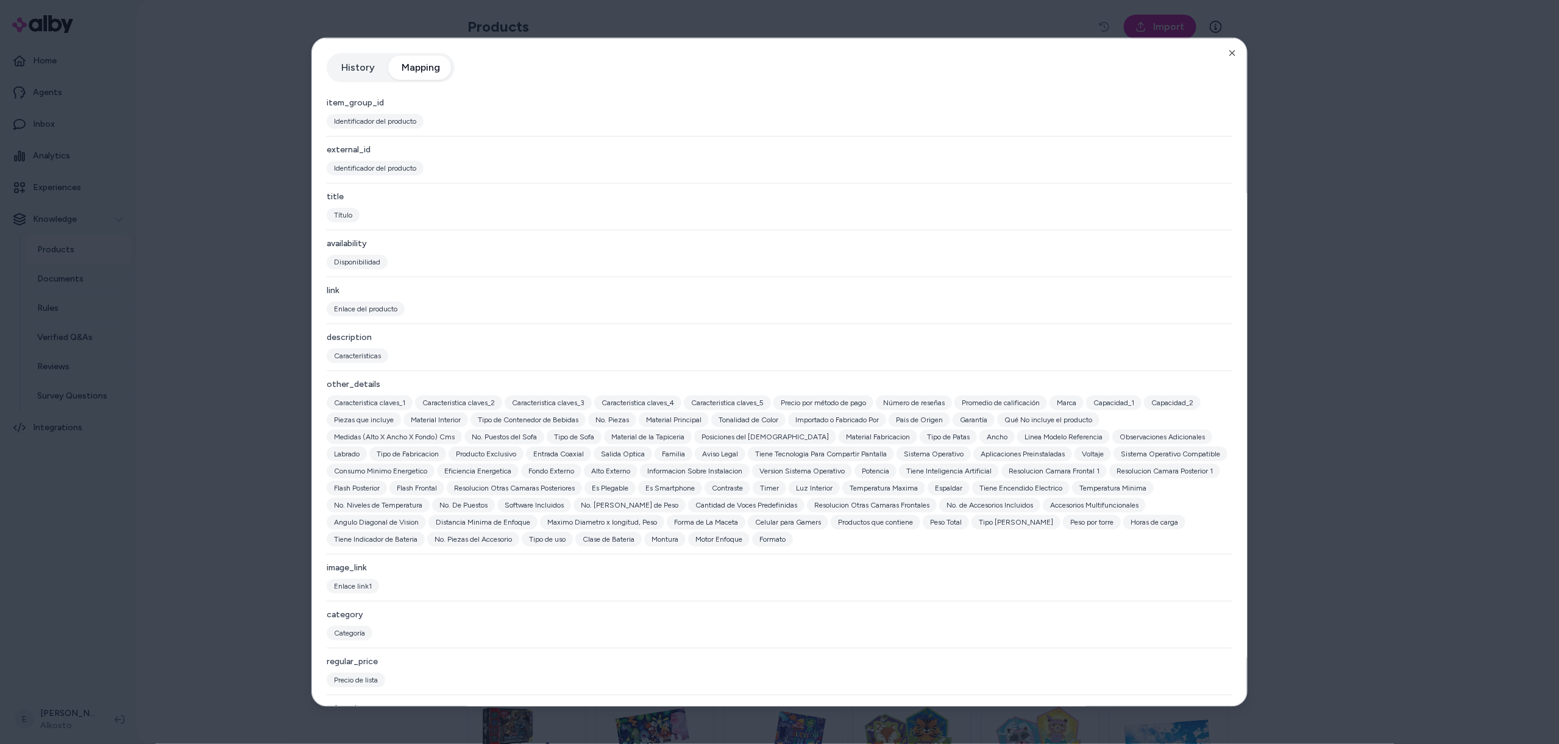
click at [271, 352] on div at bounding box center [779, 372] width 1559 height 744
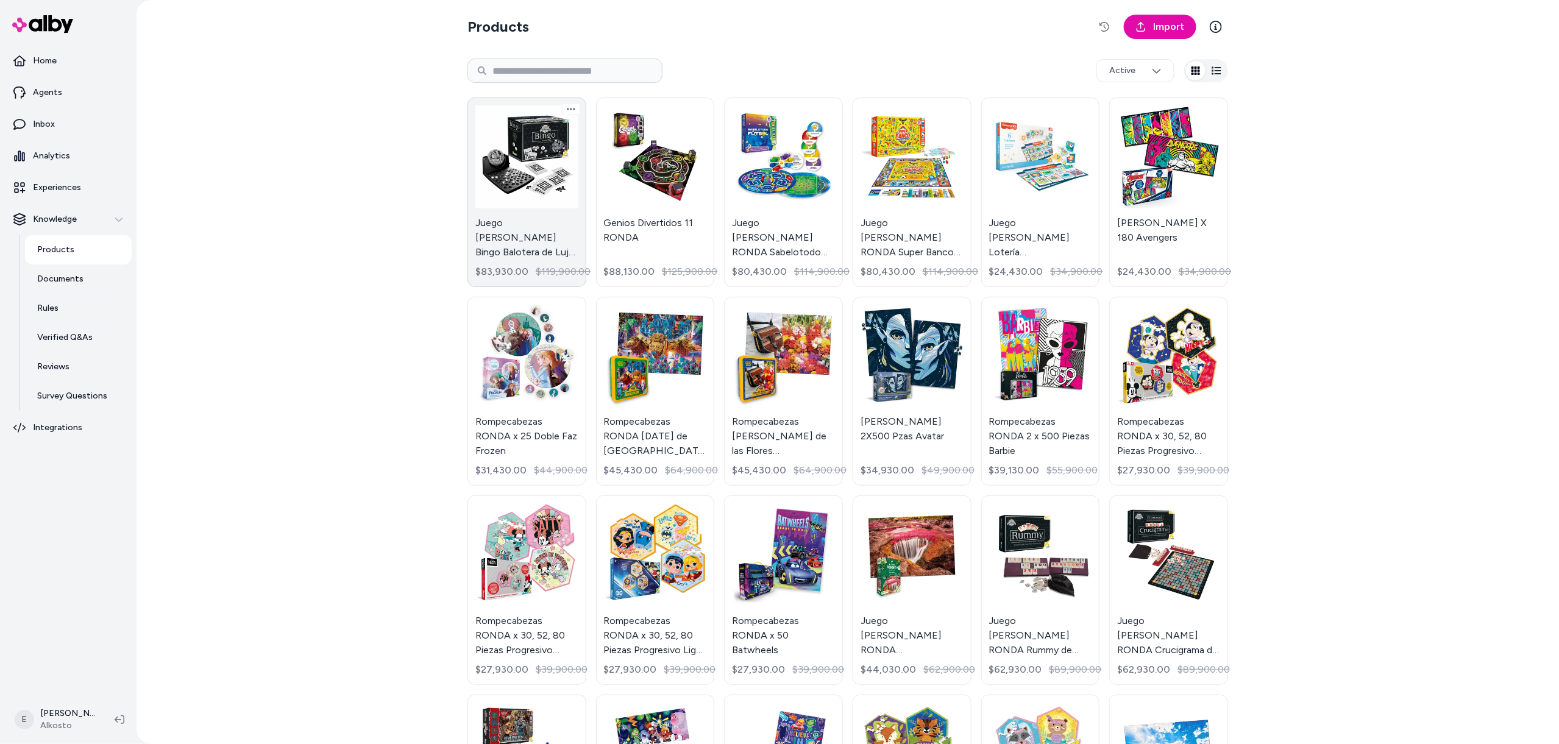
click at [534, 160] on link "Juego [PERSON_NAME] Bingo Balotera de Lujo RONDA $83,930.00 $119,900.00" at bounding box center [527, 193] width 119 height 190
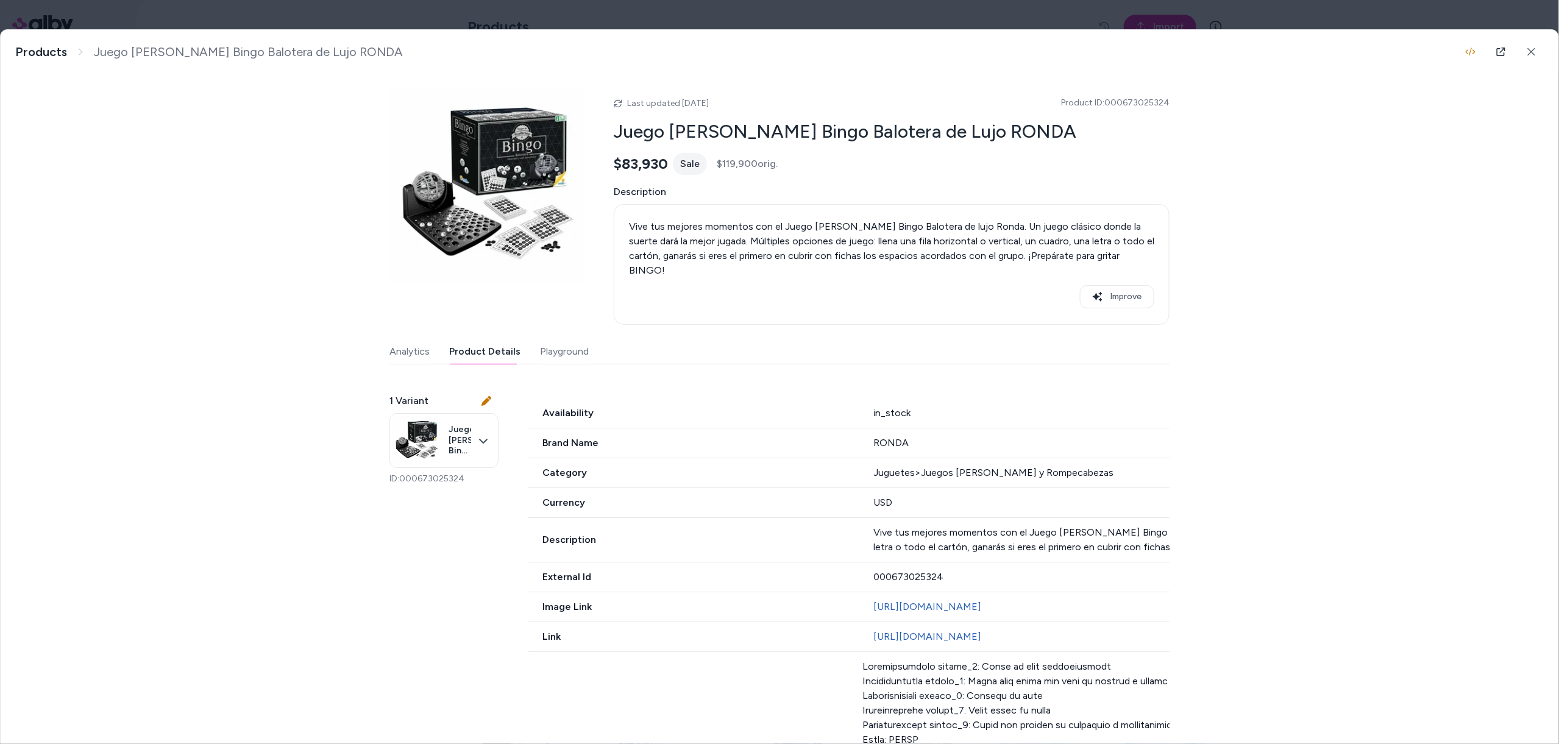
click at [500, 341] on button "Product Details" at bounding box center [484, 352] width 71 height 24
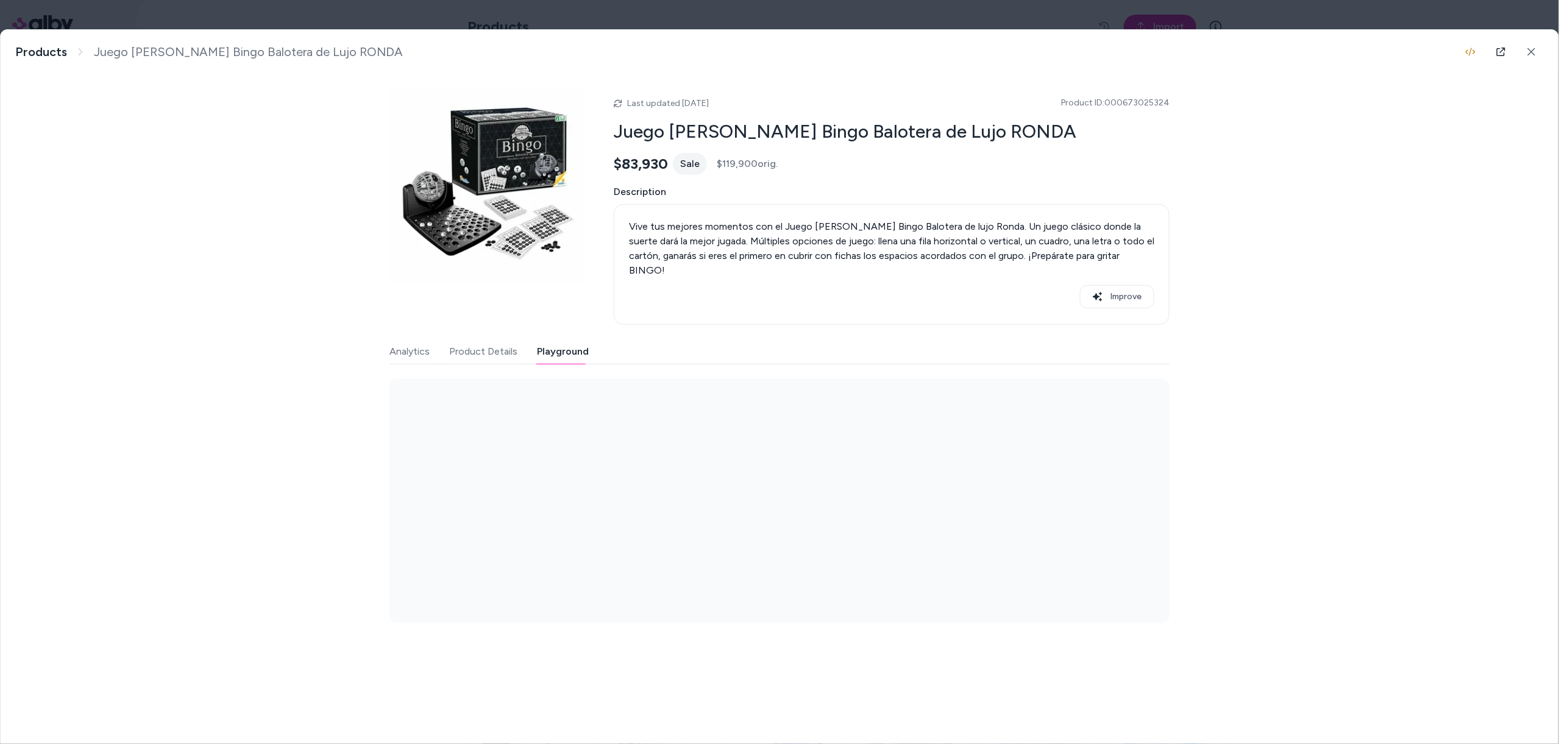
click at [558, 340] on button "Playground" at bounding box center [563, 352] width 52 height 24
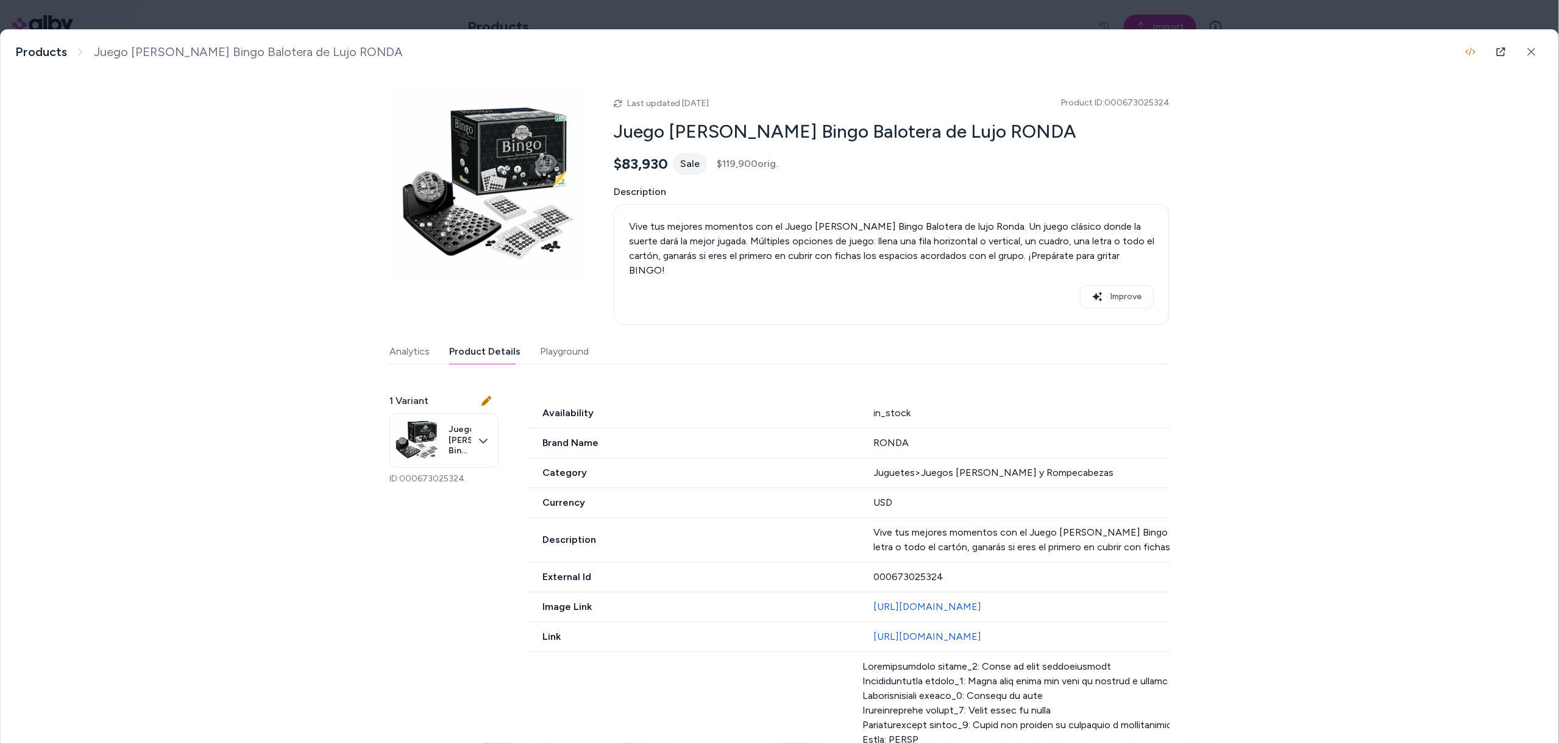
click at [468, 340] on button "Product Details" at bounding box center [484, 352] width 71 height 24
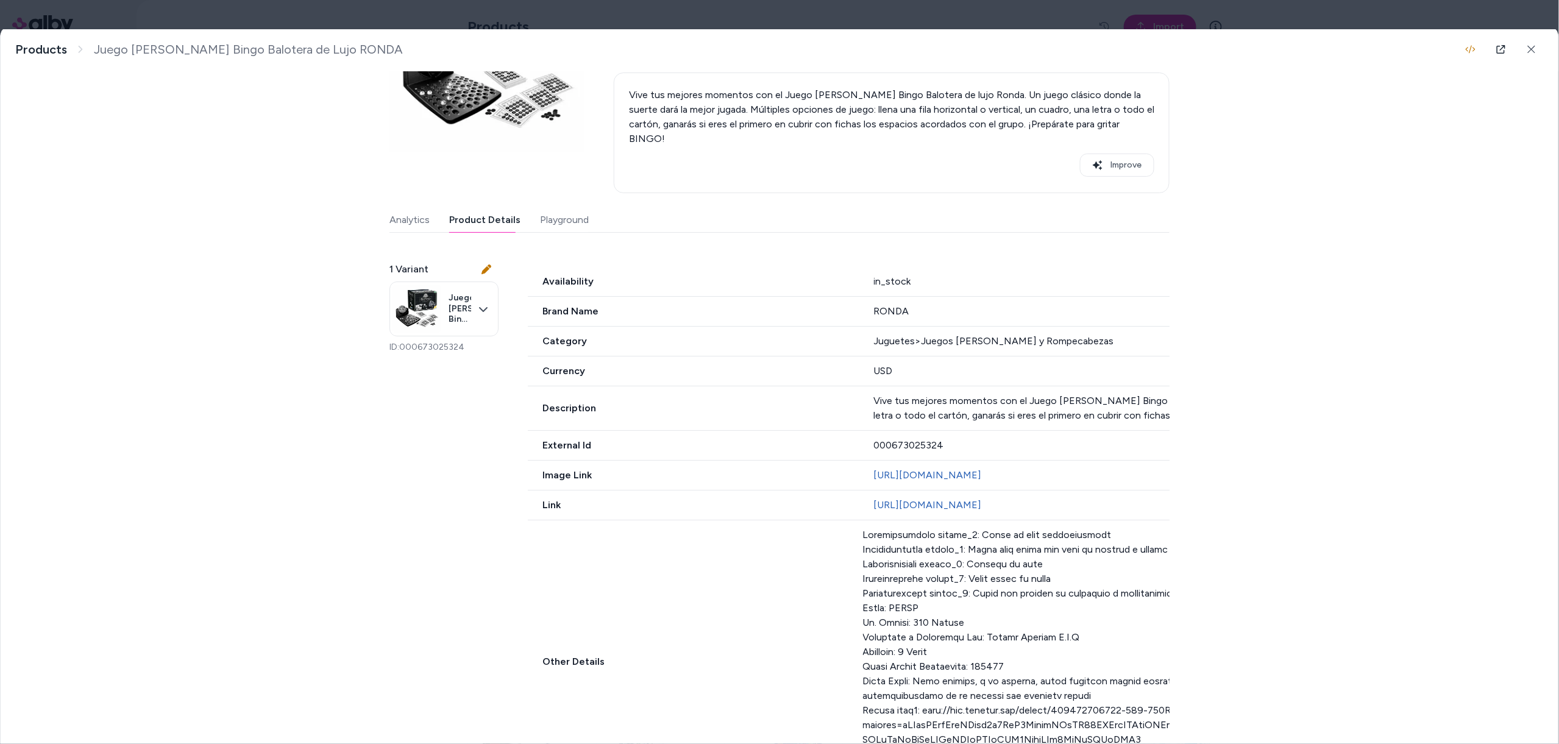
scroll to position [304, 0]
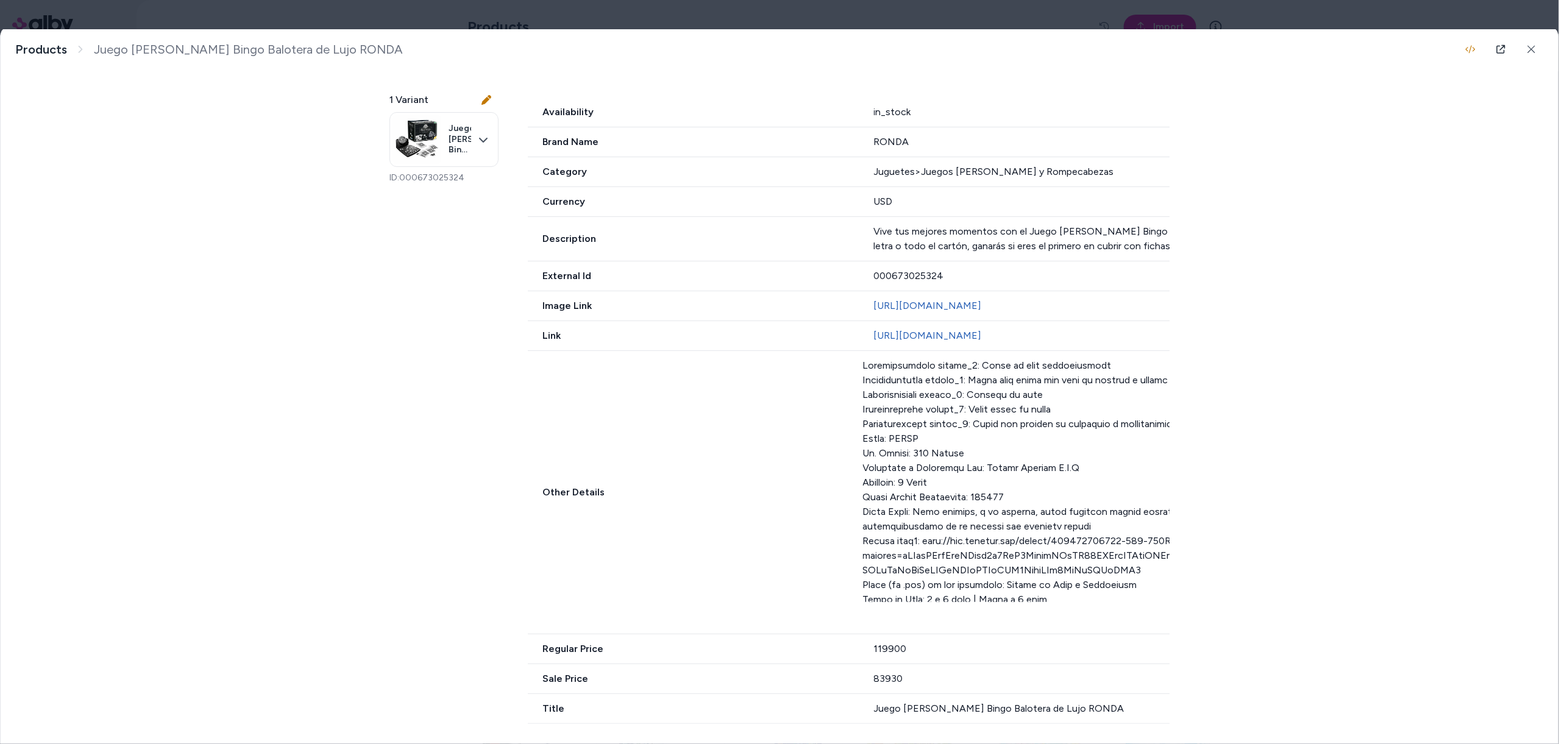
click at [928, 542] on div at bounding box center [1365, 480] width 1005 height 244
copy div "link2"
click at [959, 563] on div at bounding box center [1365, 480] width 1005 height 244
click at [1078, 495] on div at bounding box center [1365, 480] width 1005 height 244
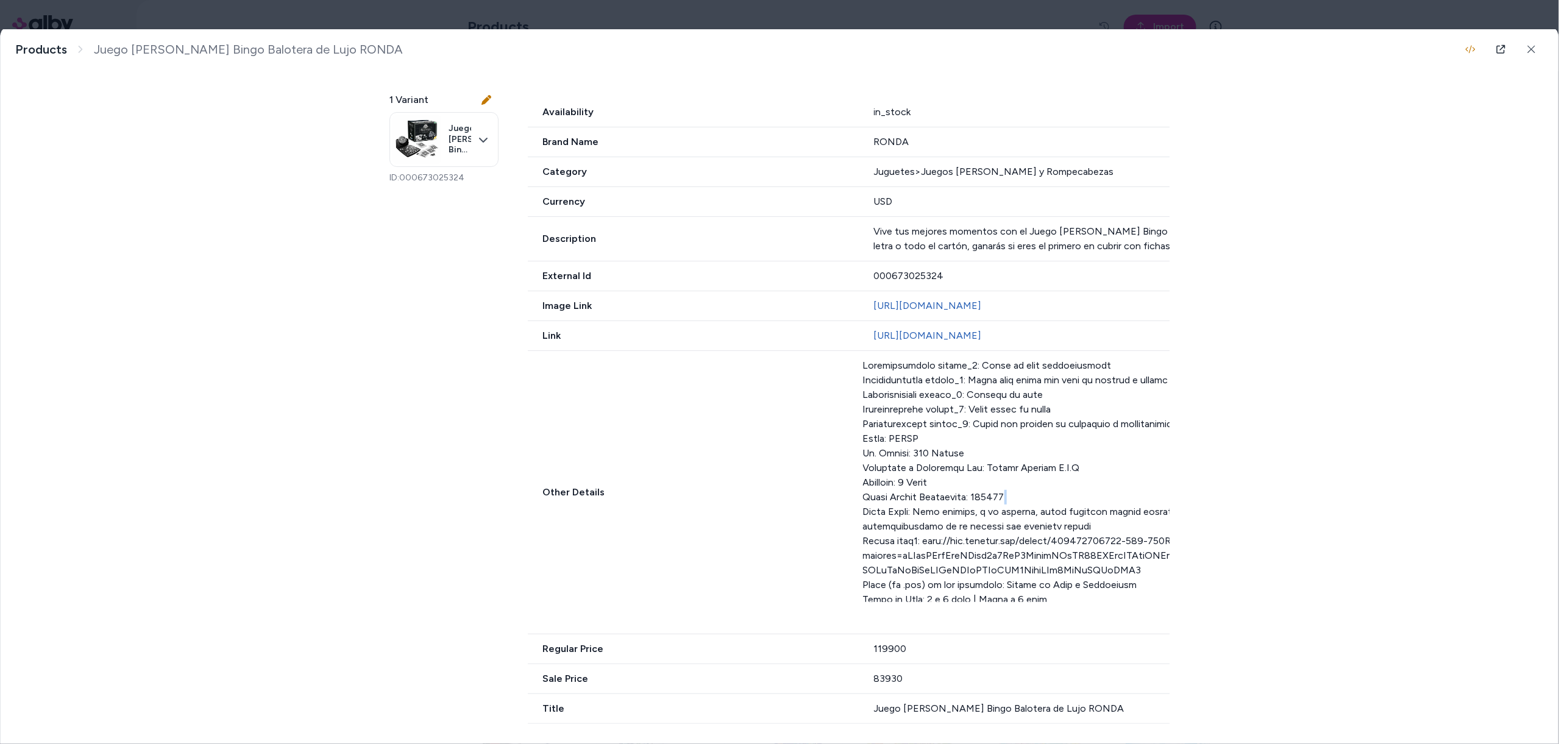
click at [1078, 495] on div at bounding box center [1365, 480] width 1005 height 244
click at [1006, 580] on div at bounding box center [1365, 480] width 1005 height 244
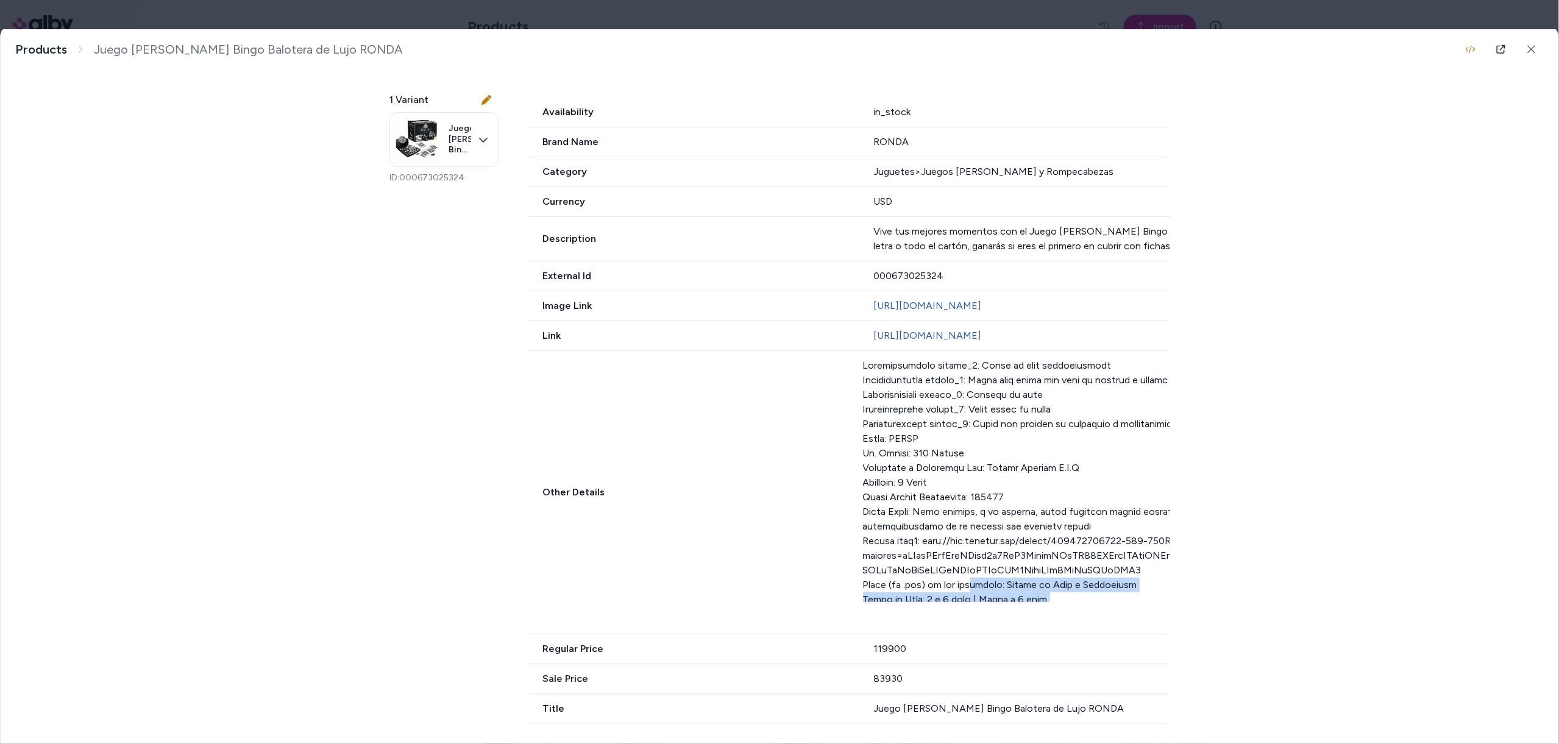
drag, startPoint x: 1006, startPoint y: 580, endPoint x: 1027, endPoint y: 626, distance: 50.7
click at [1027, 626] on div "Other Details Show more" at bounding box center [1198, 492] width 1340 height 283
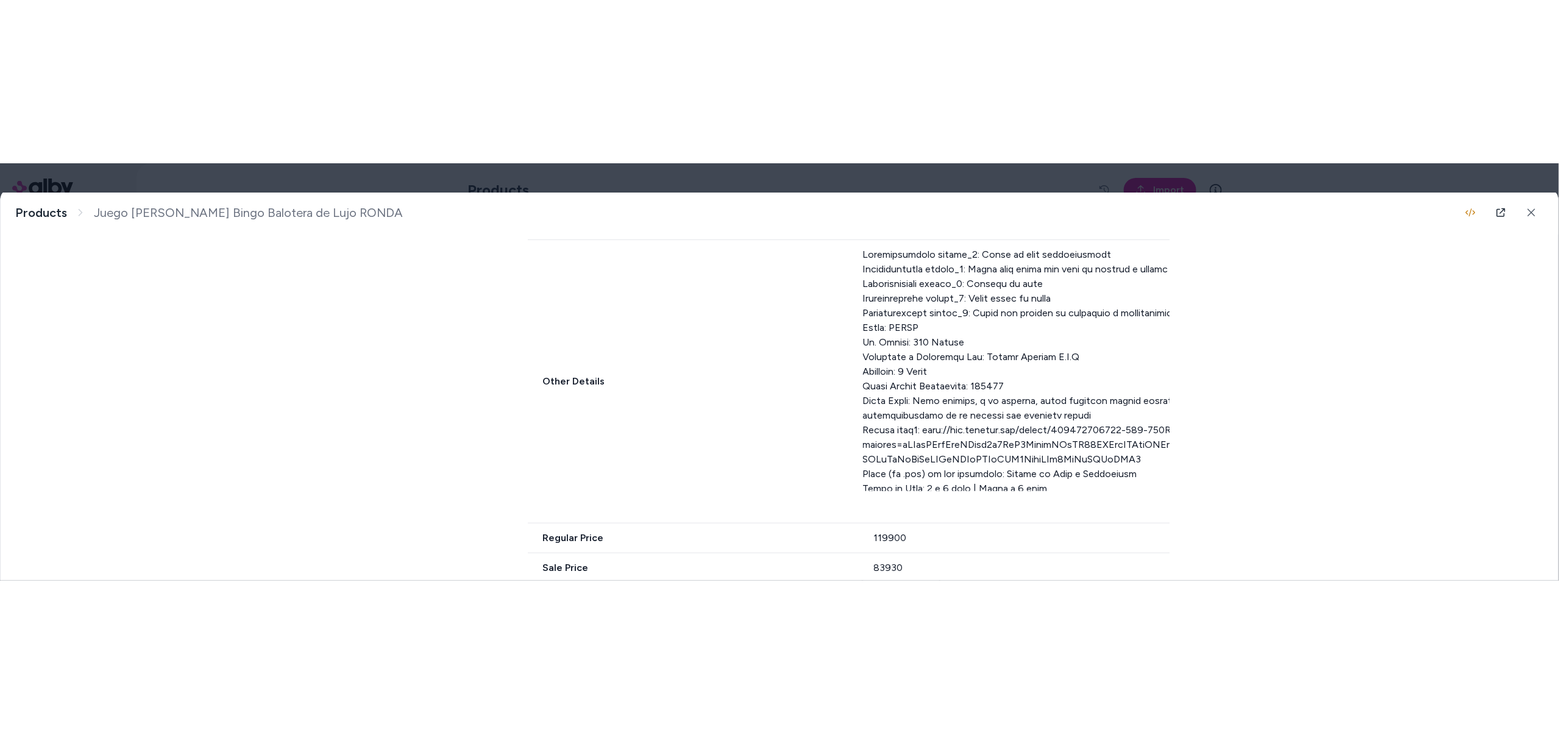
scroll to position [577, 0]
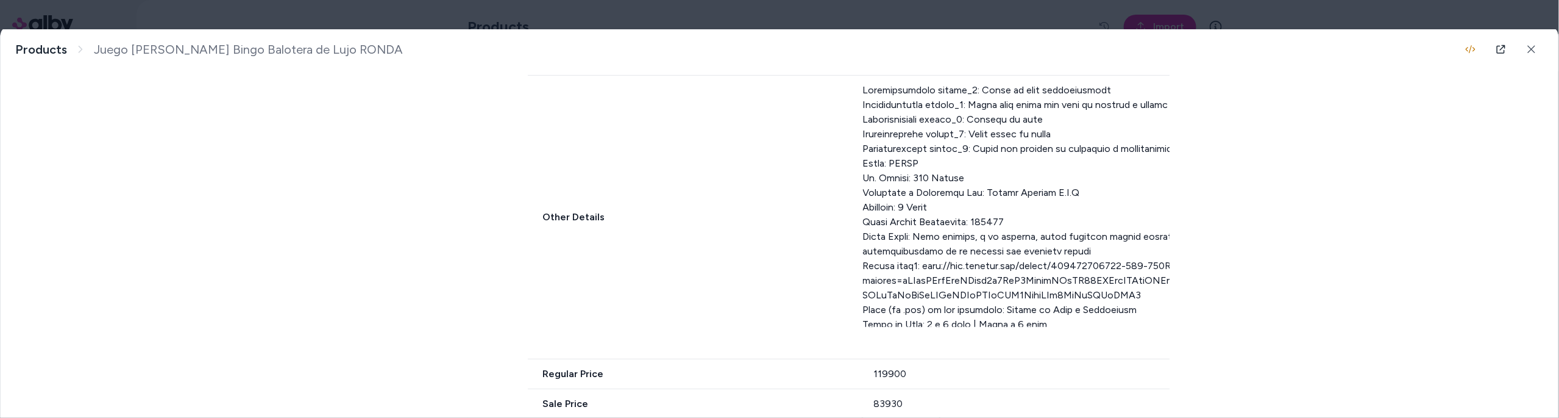
click at [1103, 262] on div at bounding box center [1365, 205] width 1005 height 244
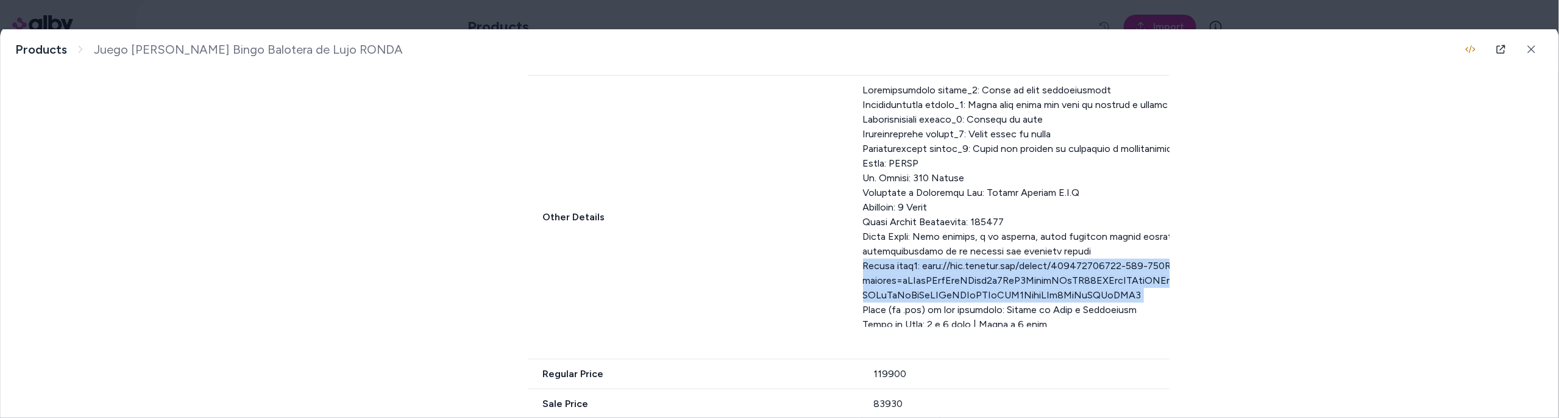
click at [1103, 262] on div at bounding box center [1365, 205] width 1005 height 244
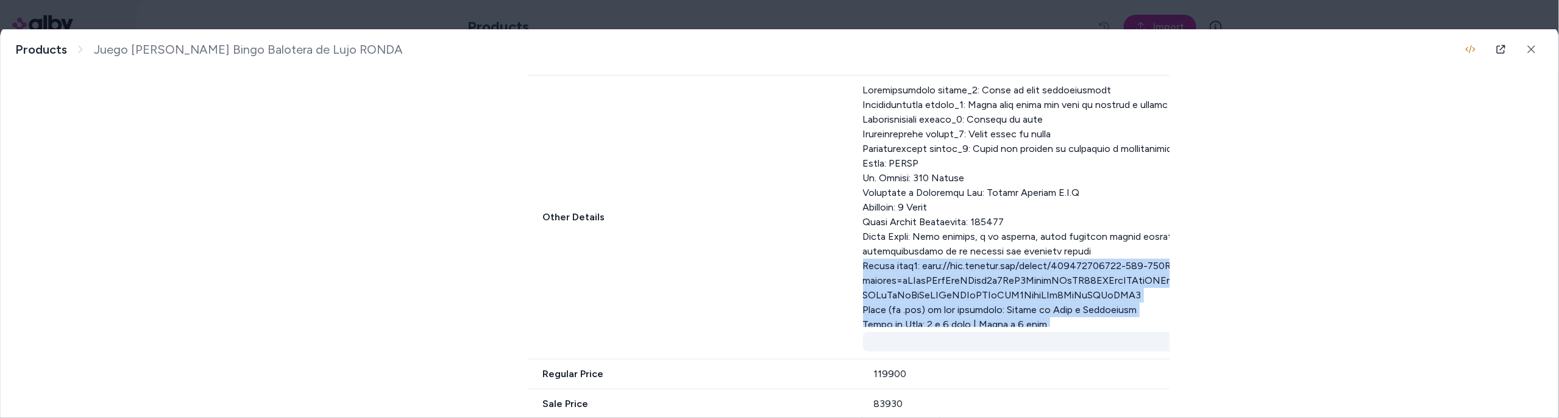
drag, startPoint x: 1103, startPoint y: 262, endPoint x: 1117, endPoint y: 341, distance: 80.6
click at [1117, 341] on div "Show more" at bounding box center [1365, 217] width 1005 height 268
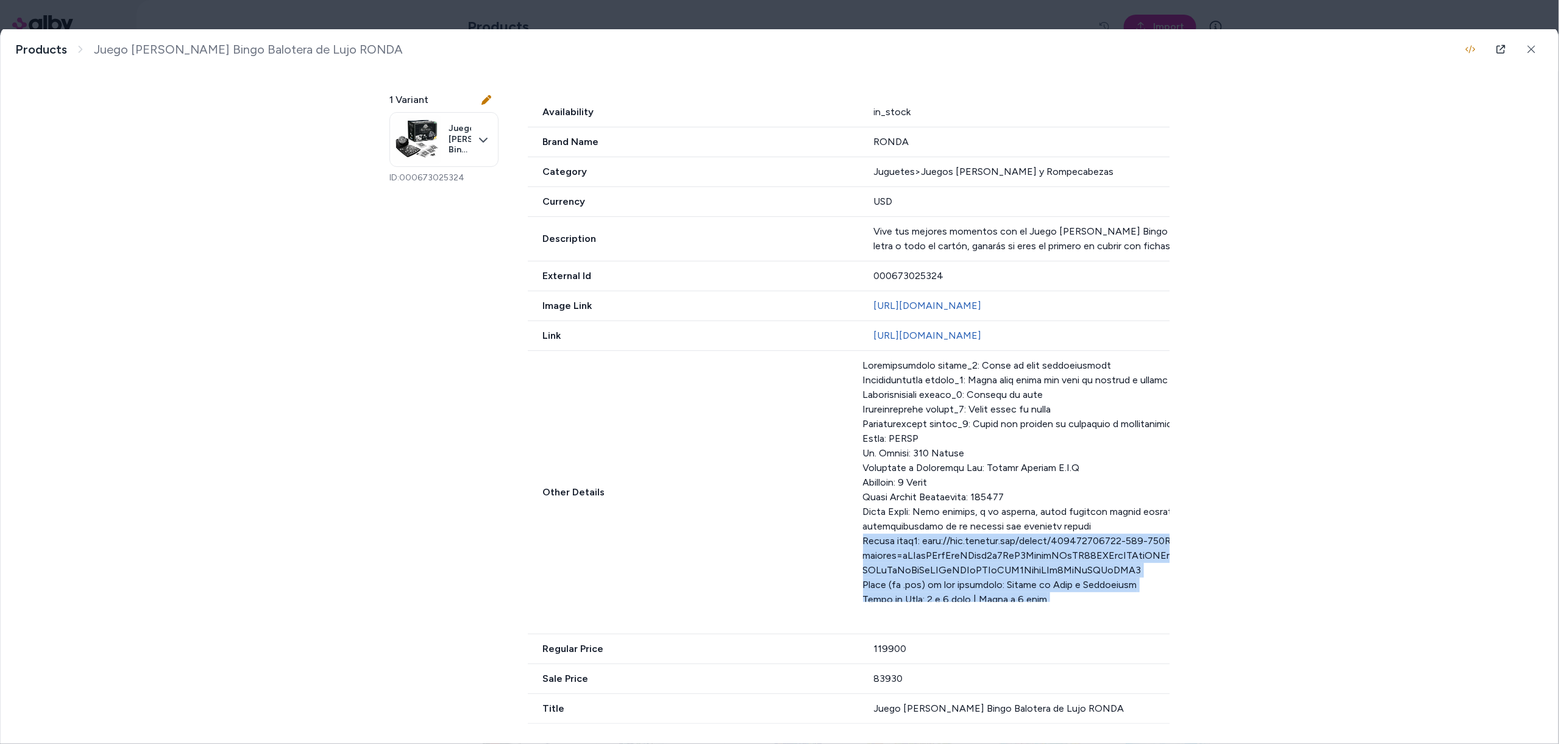
scroll to position [304, 0]
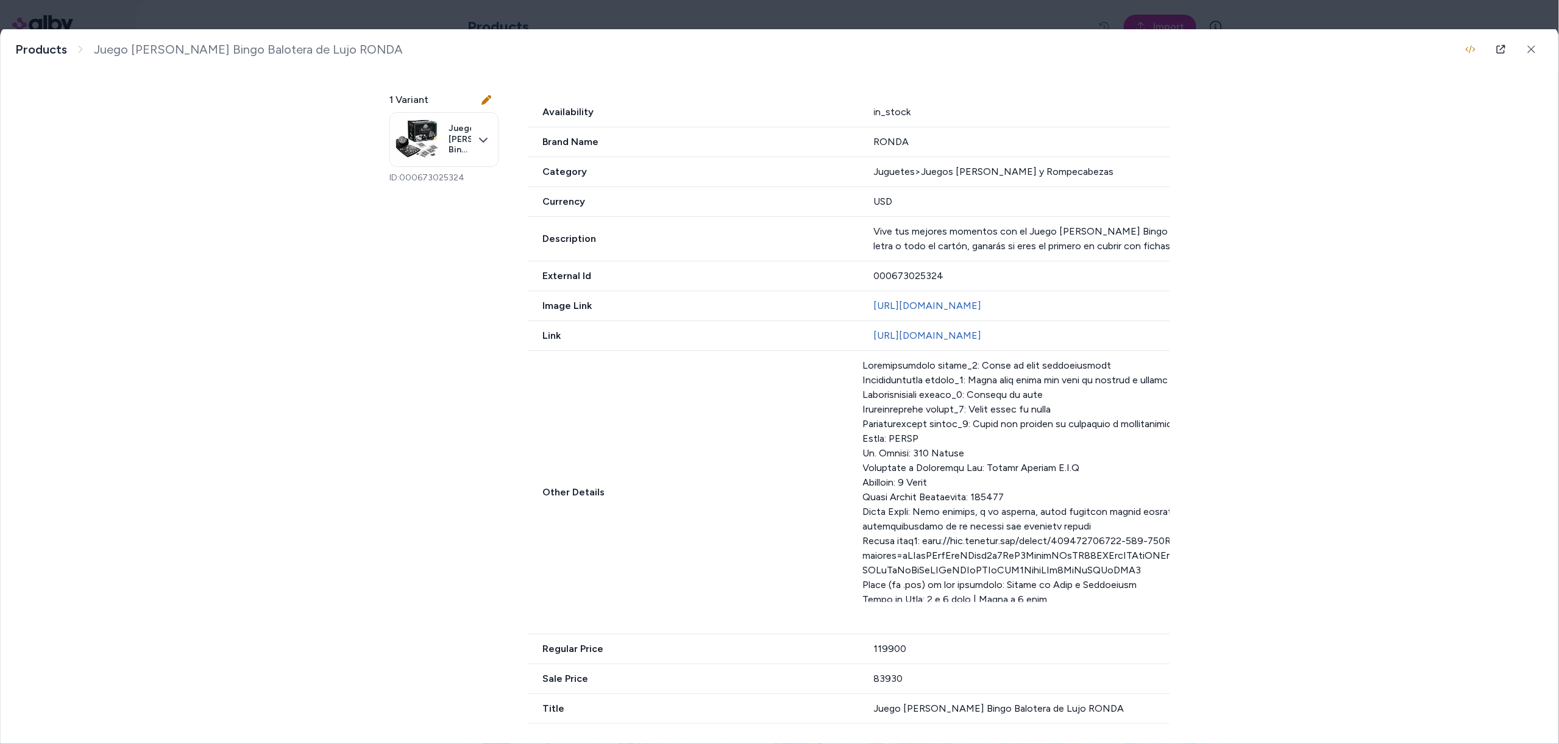
click at [1079, 431] on div at bounding box center [1365, 480] width 1005 height 244
click at [941, 457] on div at bounding box center [1365, 480] width 1005 height 244
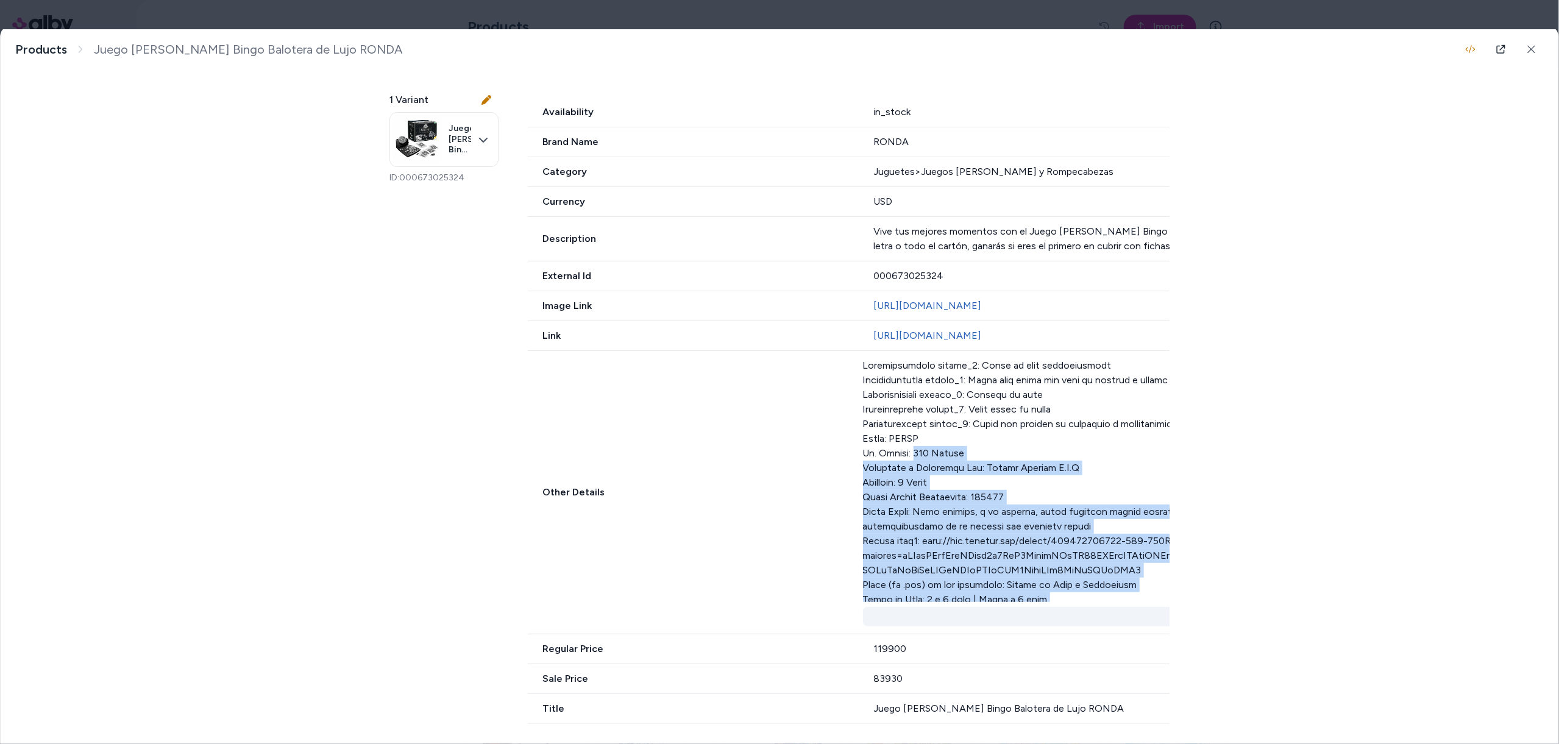
drag, startPoint x: 941, startPoint y: 456, endPoint x: 1044, endPoint y: 620, distance: 193.6
click at [1044, 620] on div "Show more" at bounding box center [1365, 492] width 1005 height 268
click at [1044, 620] on button "Show more" at bounding box center [1365, 617] width 1005 height 20
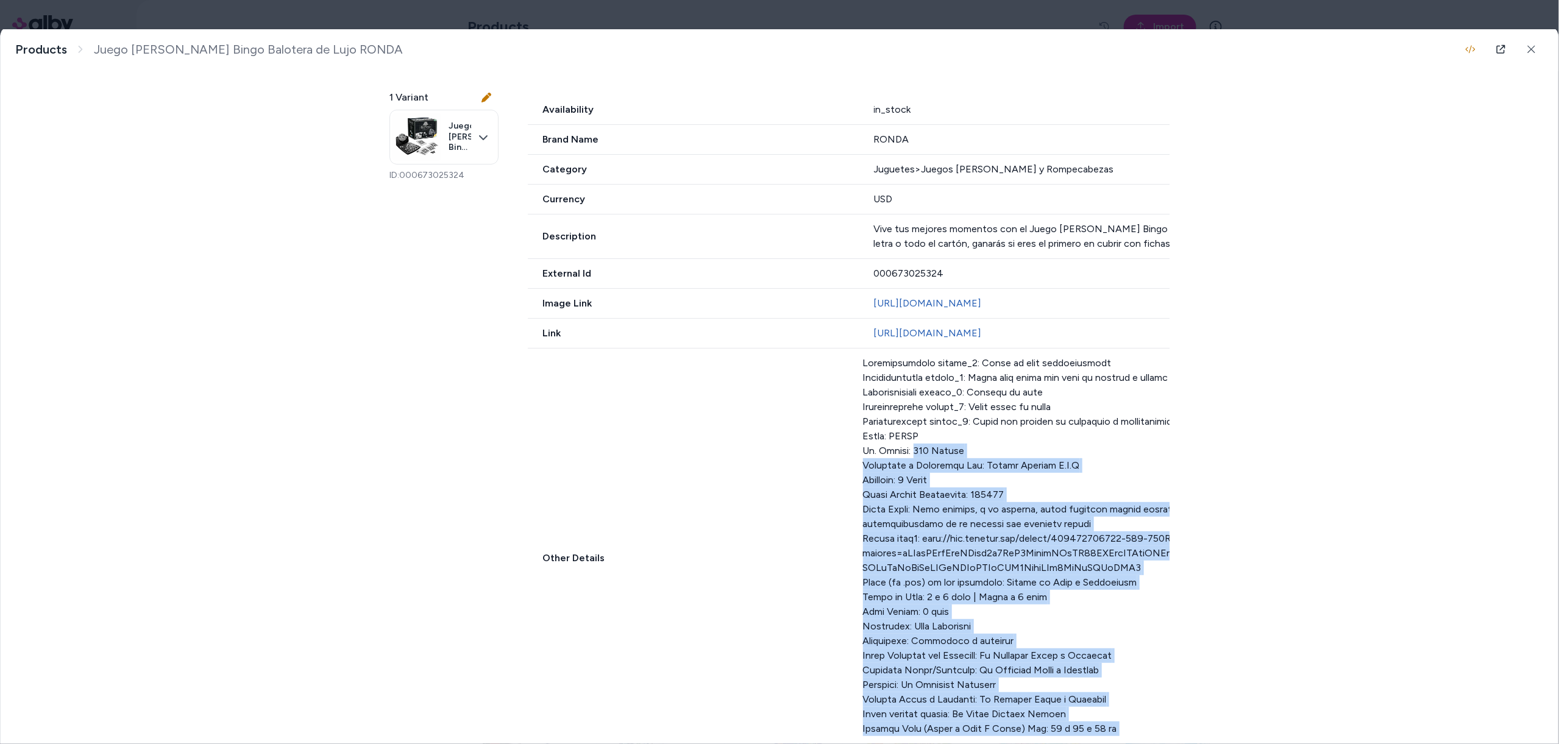
scroll to position [440, 0]
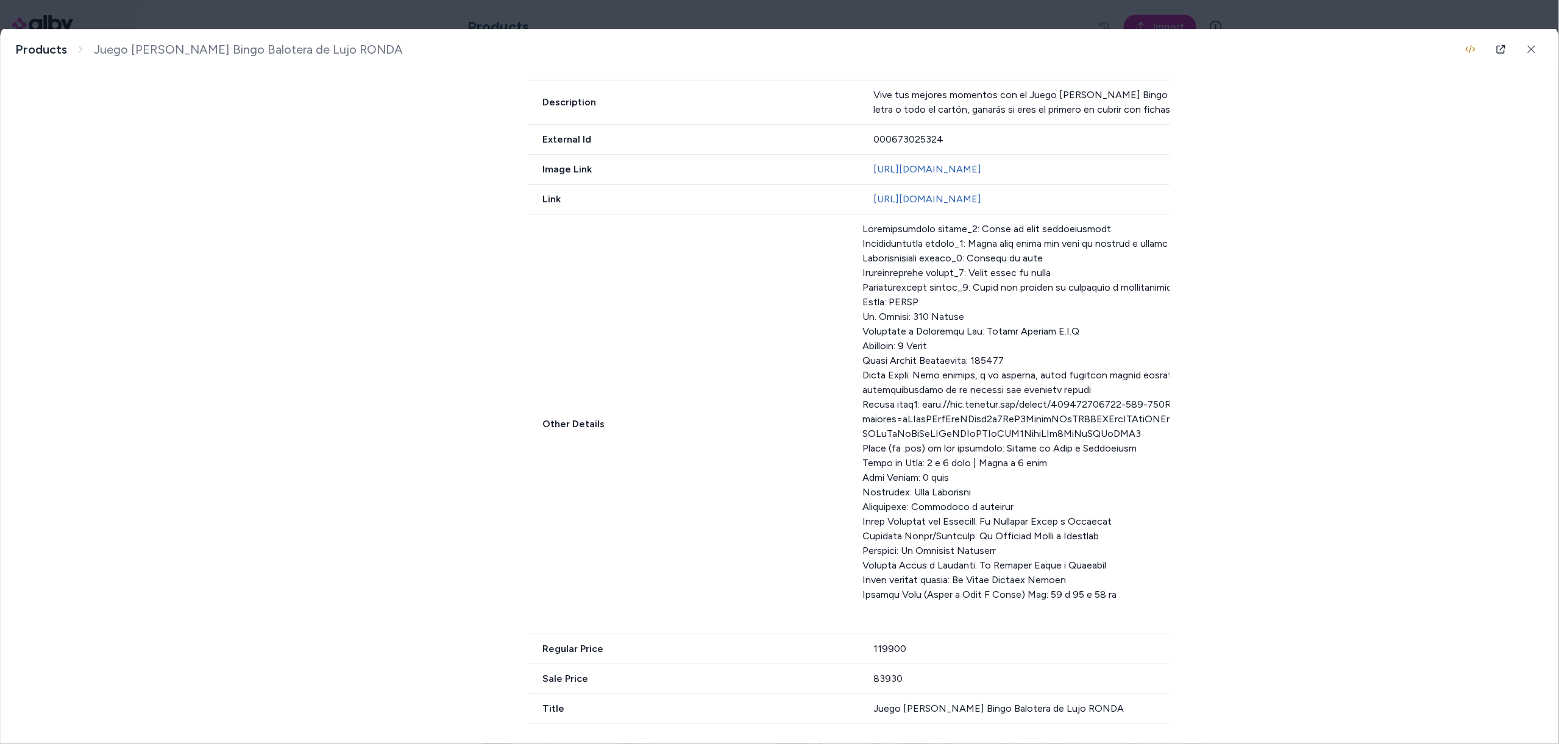
click at [1326, 514] on div "Juego de Mesa Bingo Balotera de Lujo RONDA Vive tus mejores momentos con el Jue…" at bounding box center [780, 387] width 1558 height 714
click at [1046, 619] on button "Show less" at bounding box center [1365, 617] width 1005 height 20
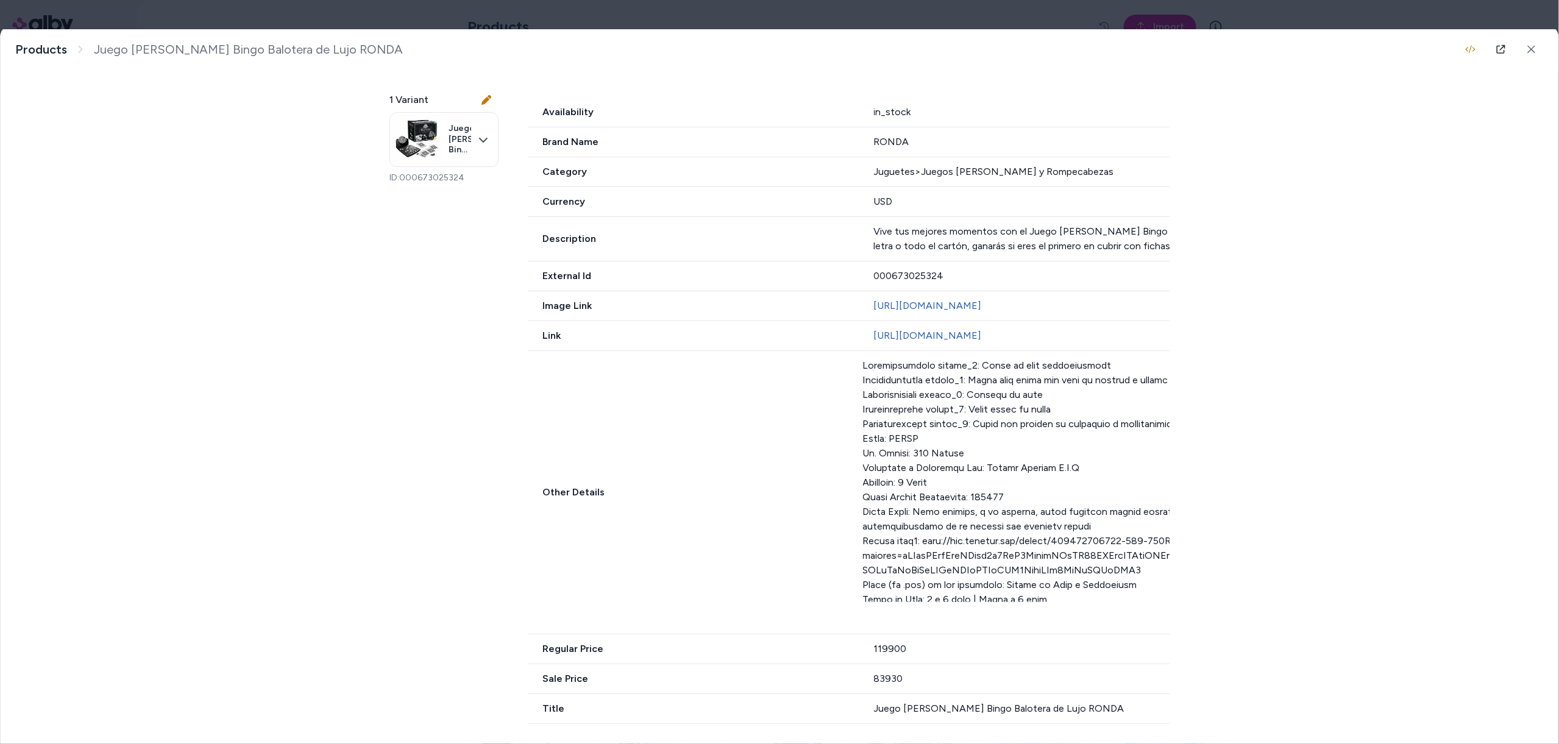
click at [1256, 553] on div "Juego de Mesa Bingo Balotera de Lujo RONDA Vive tus mejores momentos con el Jue…" at bounding box center [780, 387] width 1558 height 714
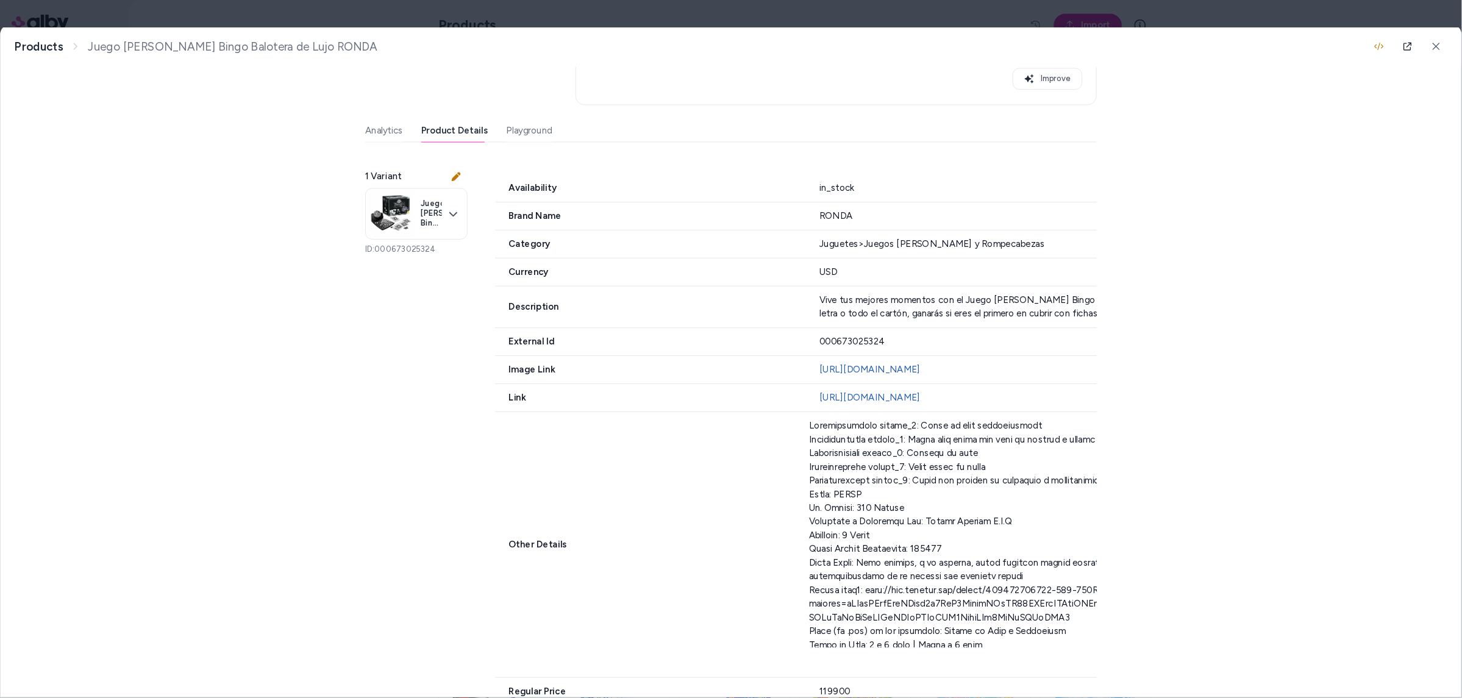
scroll to position [212, 0]
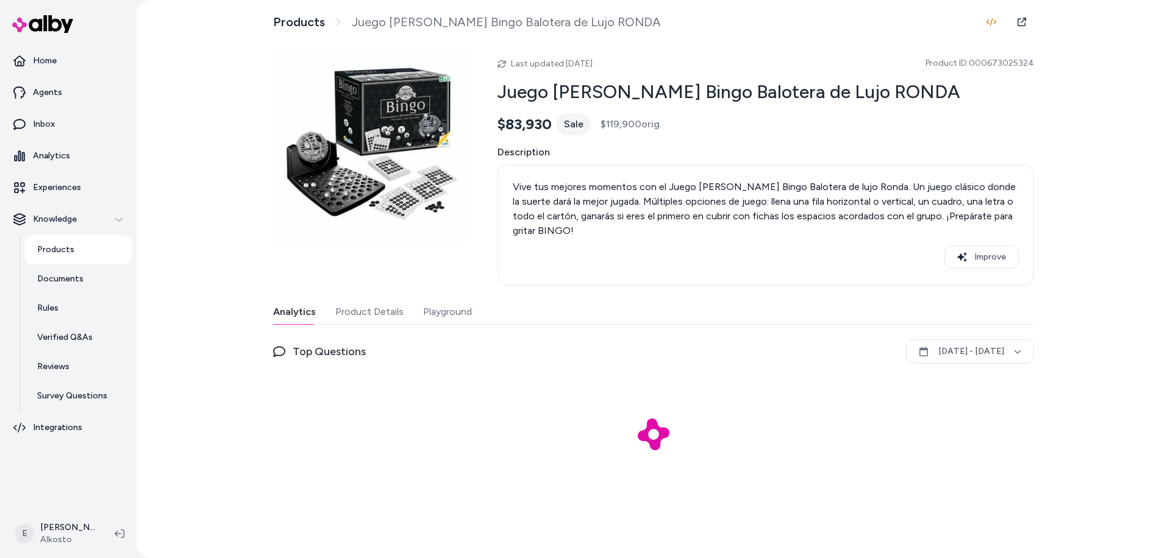
click at [381, 315] on button "Product Details" at bounding box center [369, 312] width 68 height 24
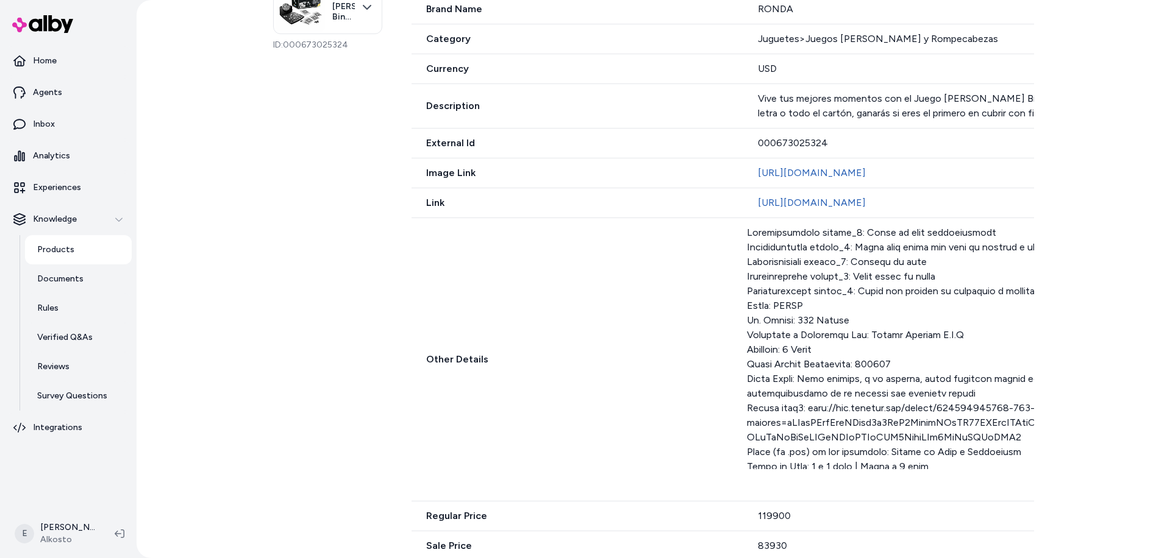
scroll to position [441, 0]
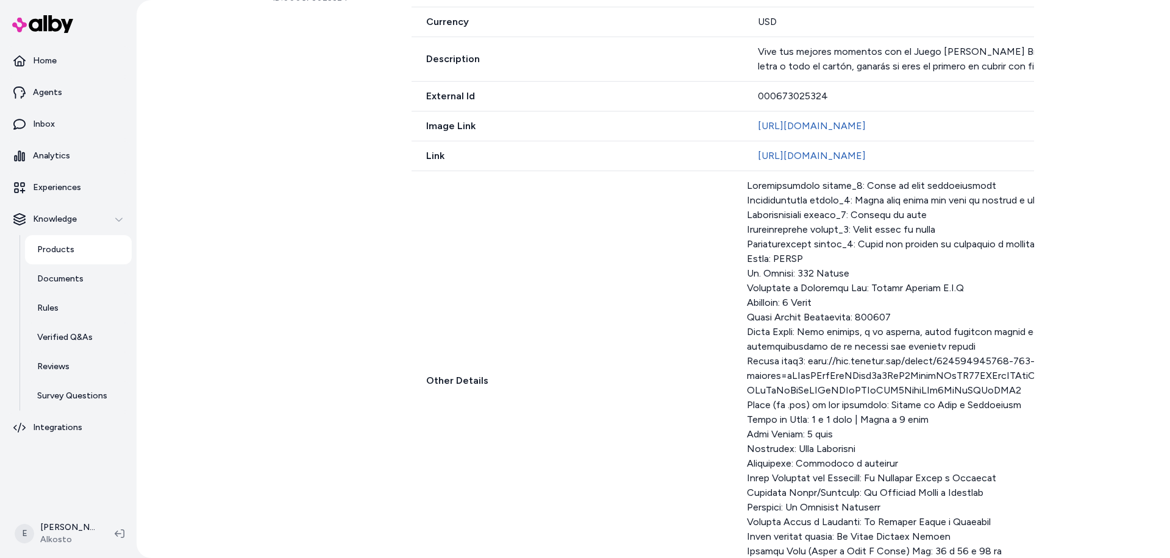
scroll to position [588, 0]
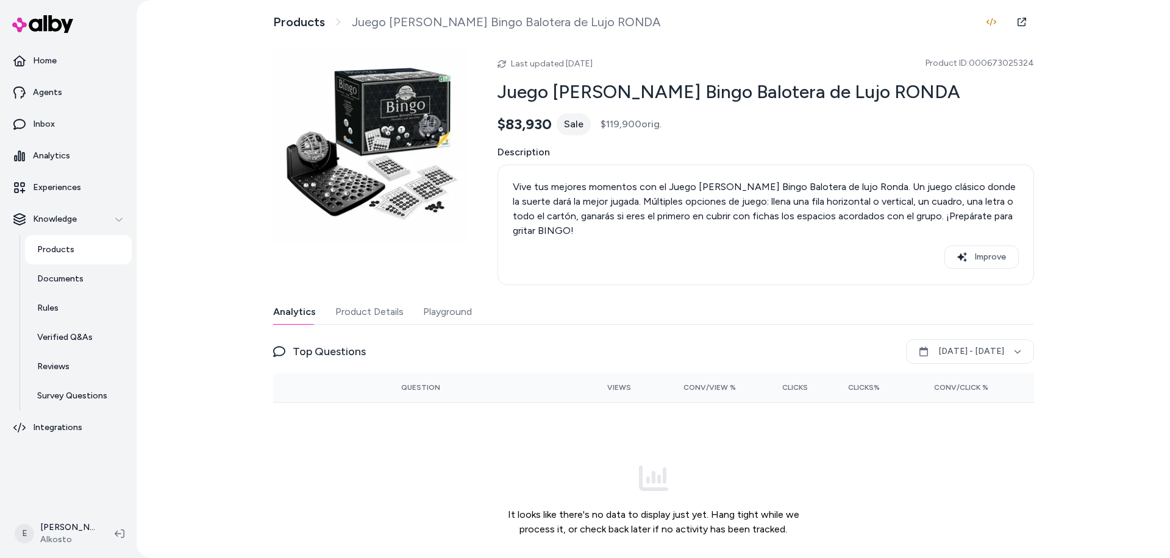
click at [371, 310] on button "Product Details" at bounding box center [369, 312] width 68 height 24
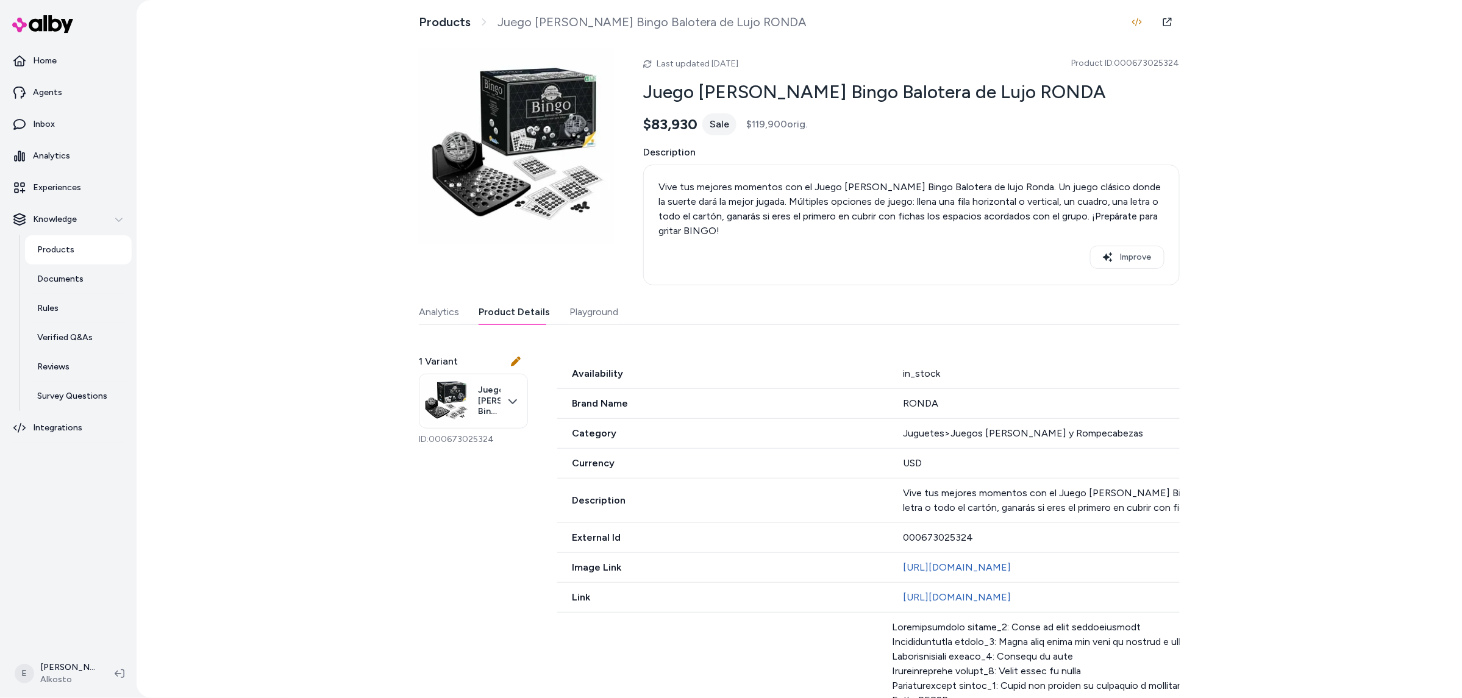
click at [51, 253] on p "Products" at bounding box center [55, 250] width 37 height 12
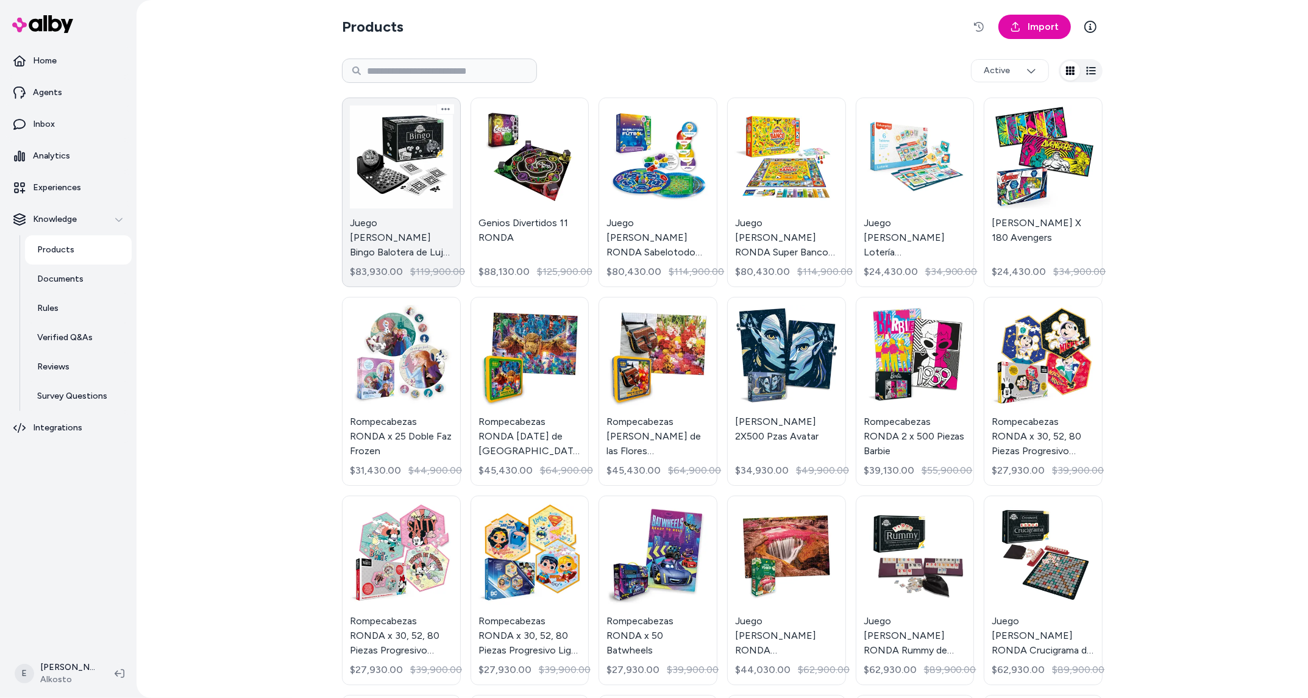
click at [393, 185] on link "Juego [PERSON_NAME] Bingo Balotera de Lujo RONDA $83,930.00 $119,900.00" at bounding box center [401, 193] width 119 height 190
click at [403, 165] on link "Juego [PERSON_NAME] Bingo Balotera de Lujo RONDA $83,930.00 $119,900.00" at bounding box center [401, 193] width 119 height 190
click at [253, 176] on div "Products Import Active Juego [PERSON_NAME] Bingo Balotera de Lujo RONDA $83,930…" at bounding box center [723, 349] width 1172 height 698
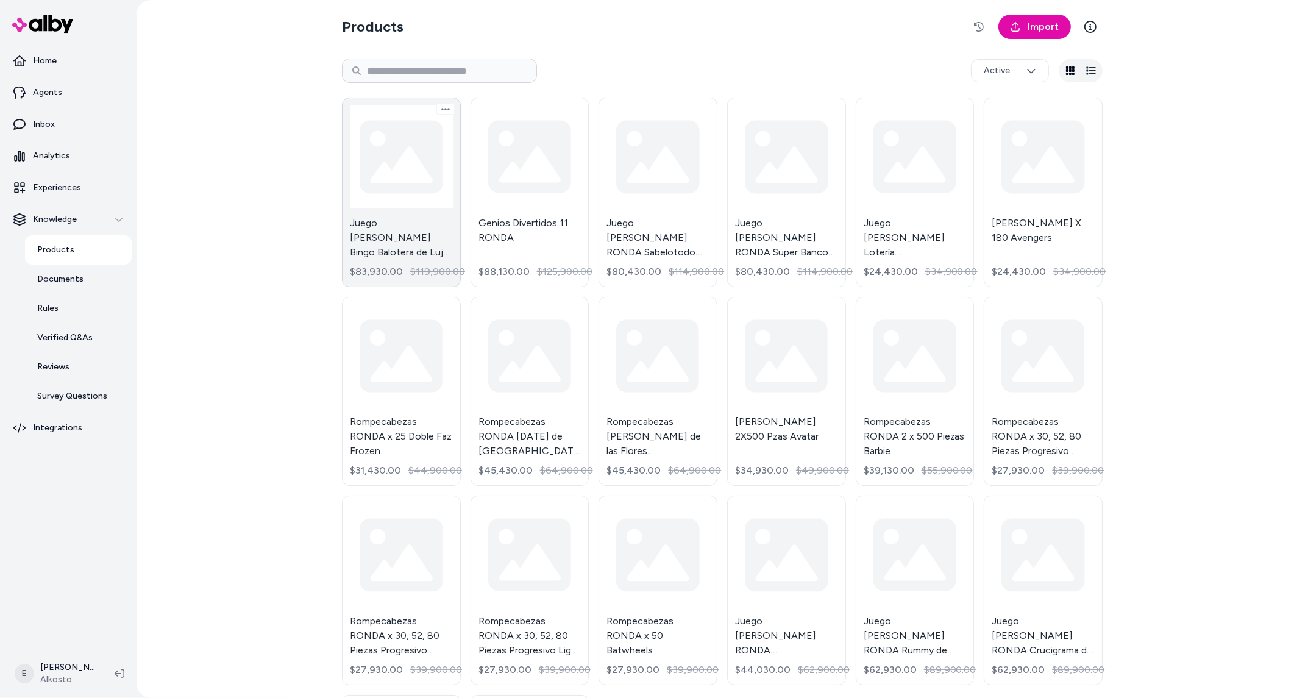
click at [387, 166] on link "Juego [PERSON_NAME] Bingo Balotera de Lujo RONDA $83,930.00 $119,900.00" at bounding box center [401, 193] width 119 height 190
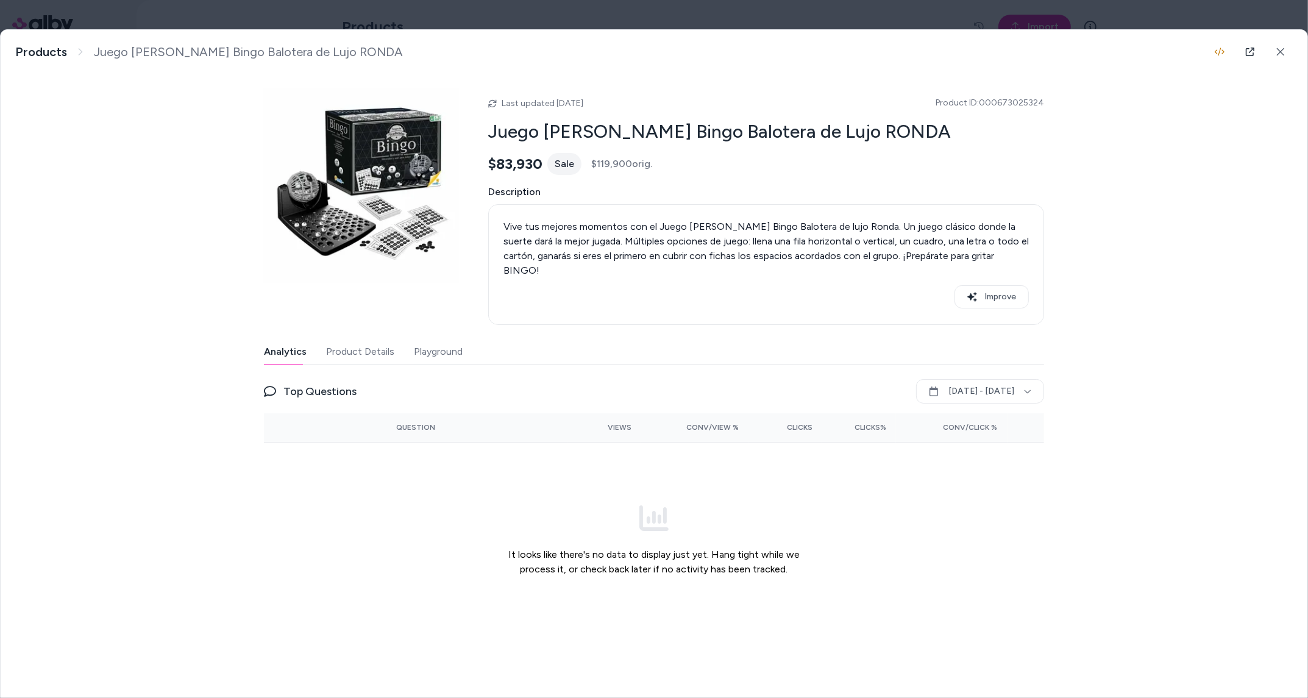
click at [380, 340] on button "Product Details" at bounding box center [360, 352] width 68 height 24
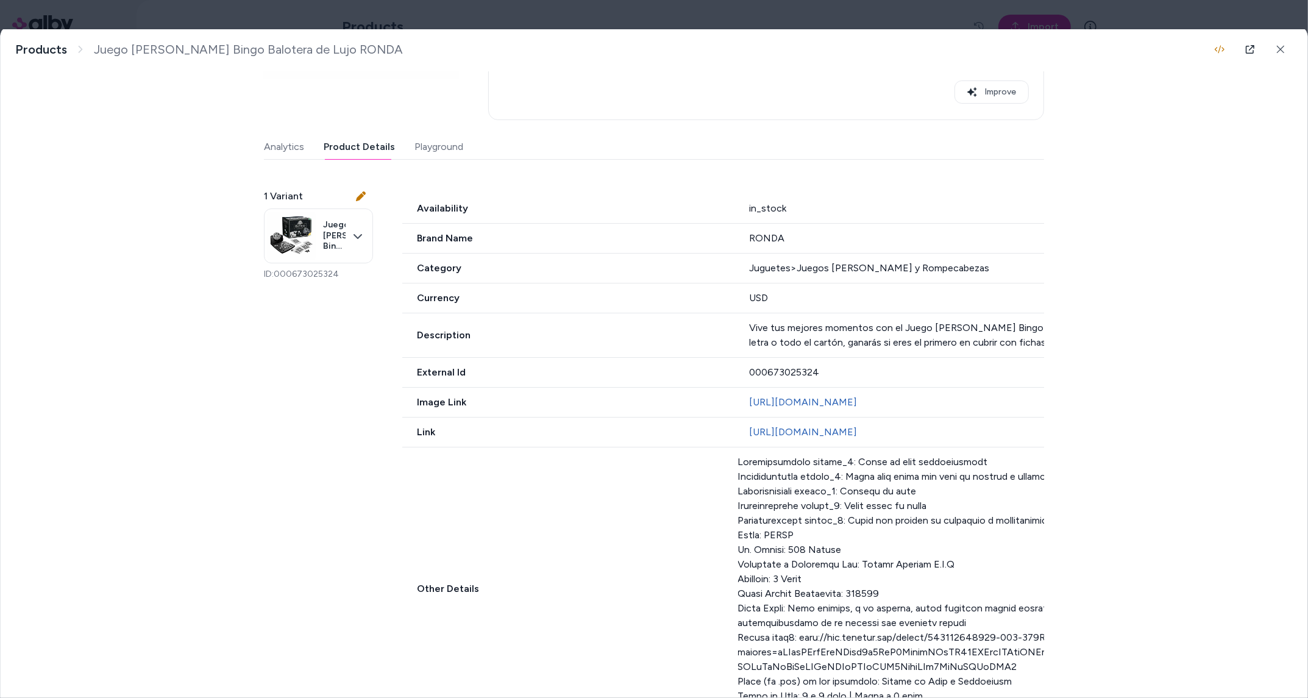
scroll to position [349, 0]
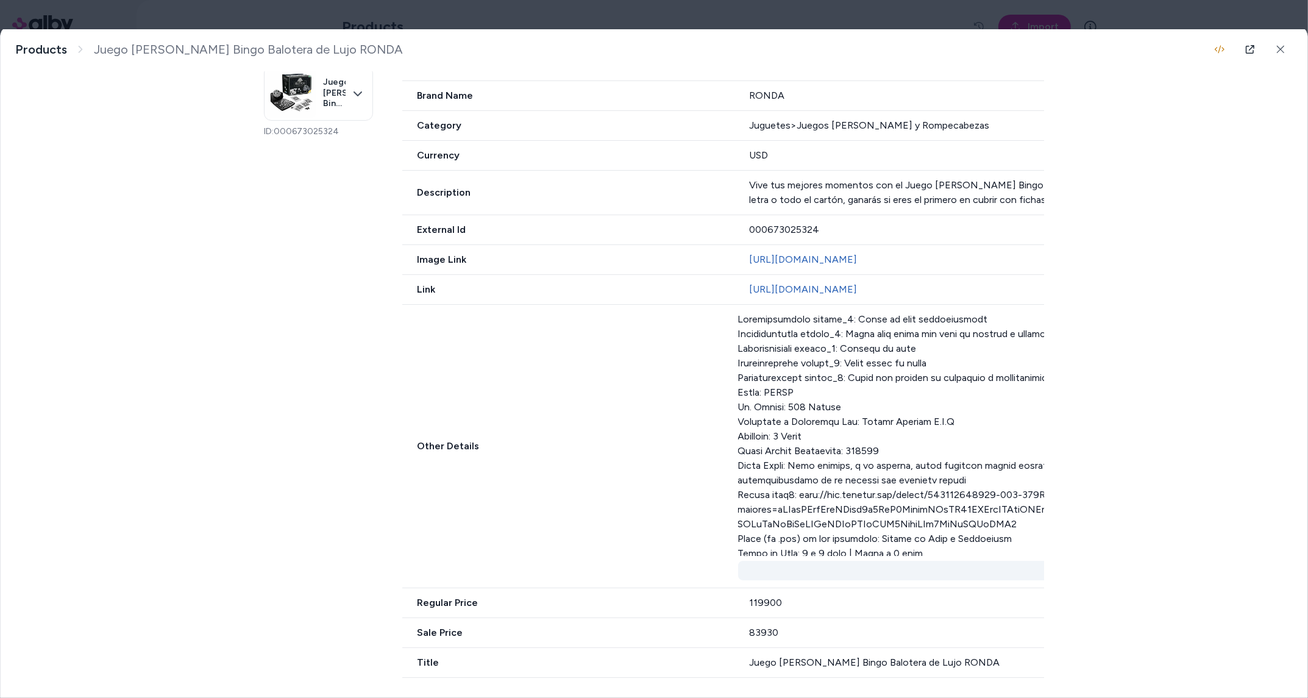
click at [886, 578] on button "Show more" at bounding box center [1241, 571] width 1007 height 20
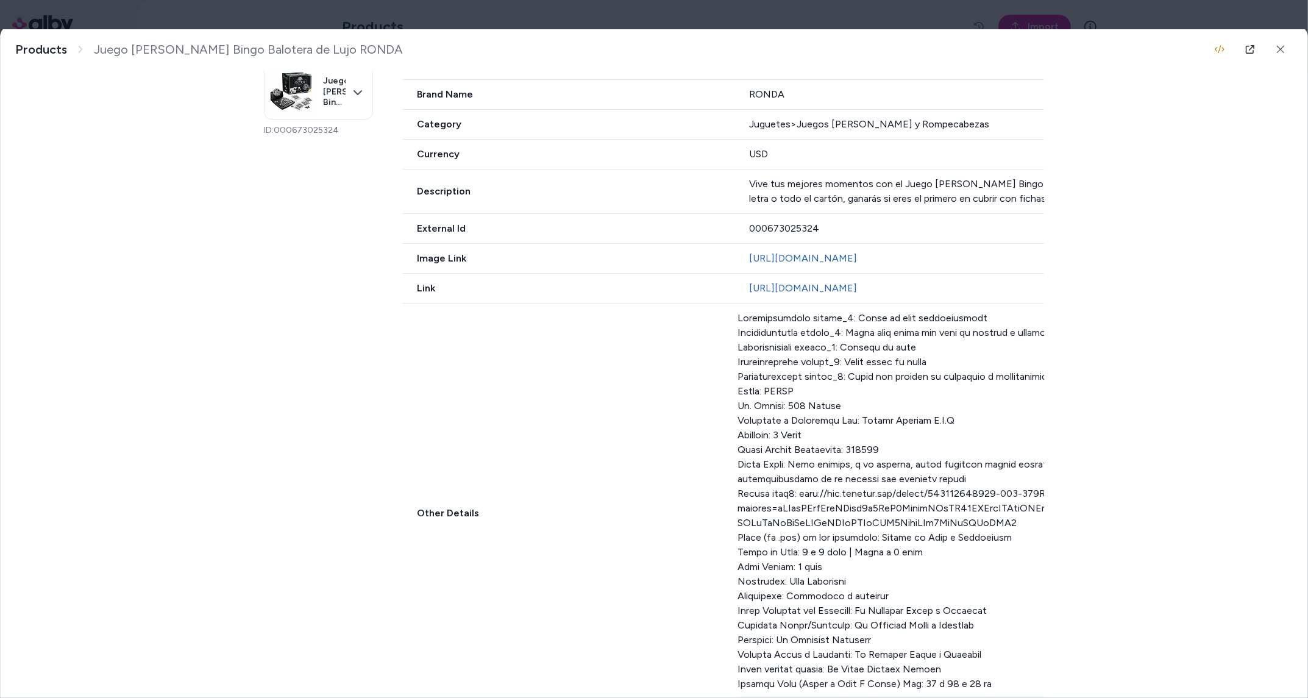
scroll to position [486, 0]
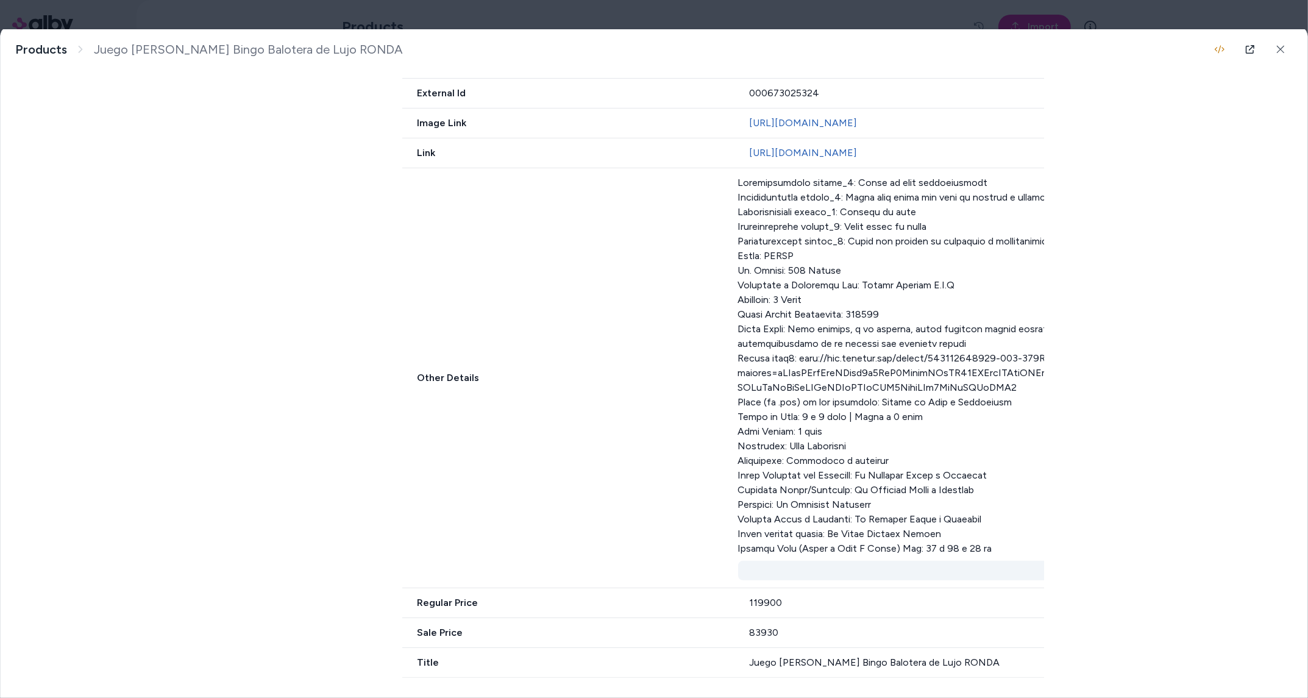
click at [894, 579] on button "Show less" at bounding box center [1241, 571] width 1007 height 20
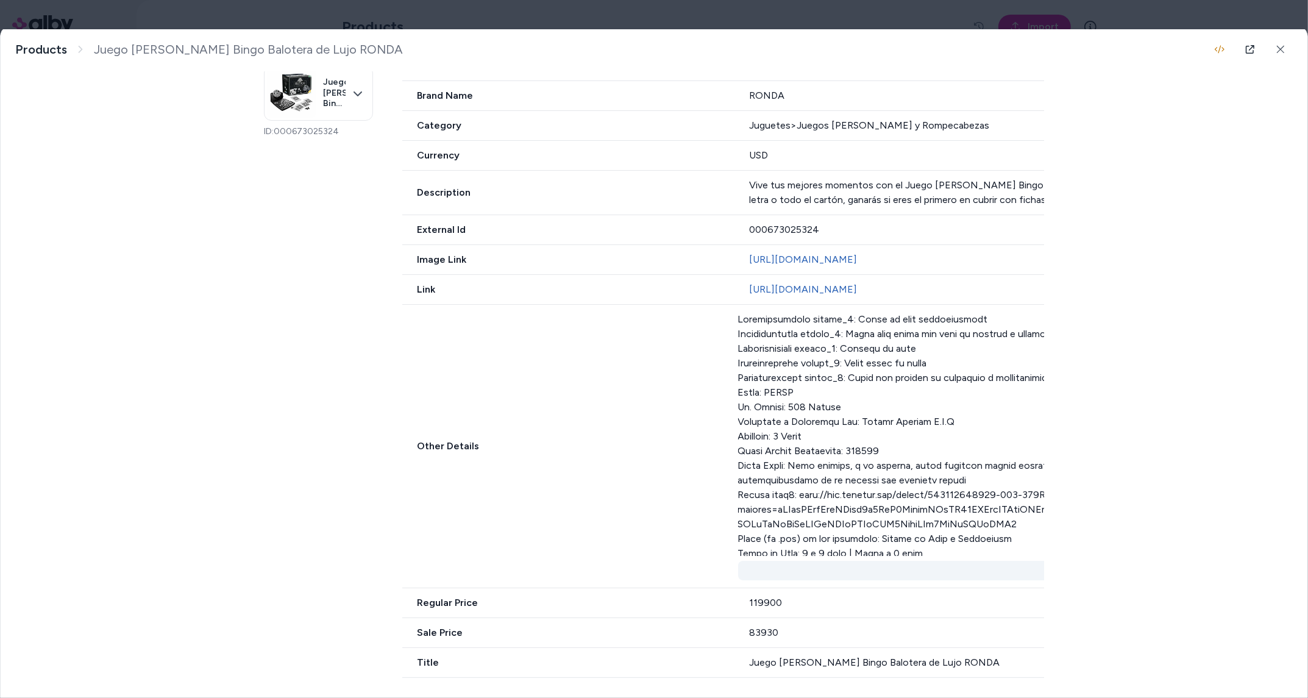
scroll to position [349, 0]
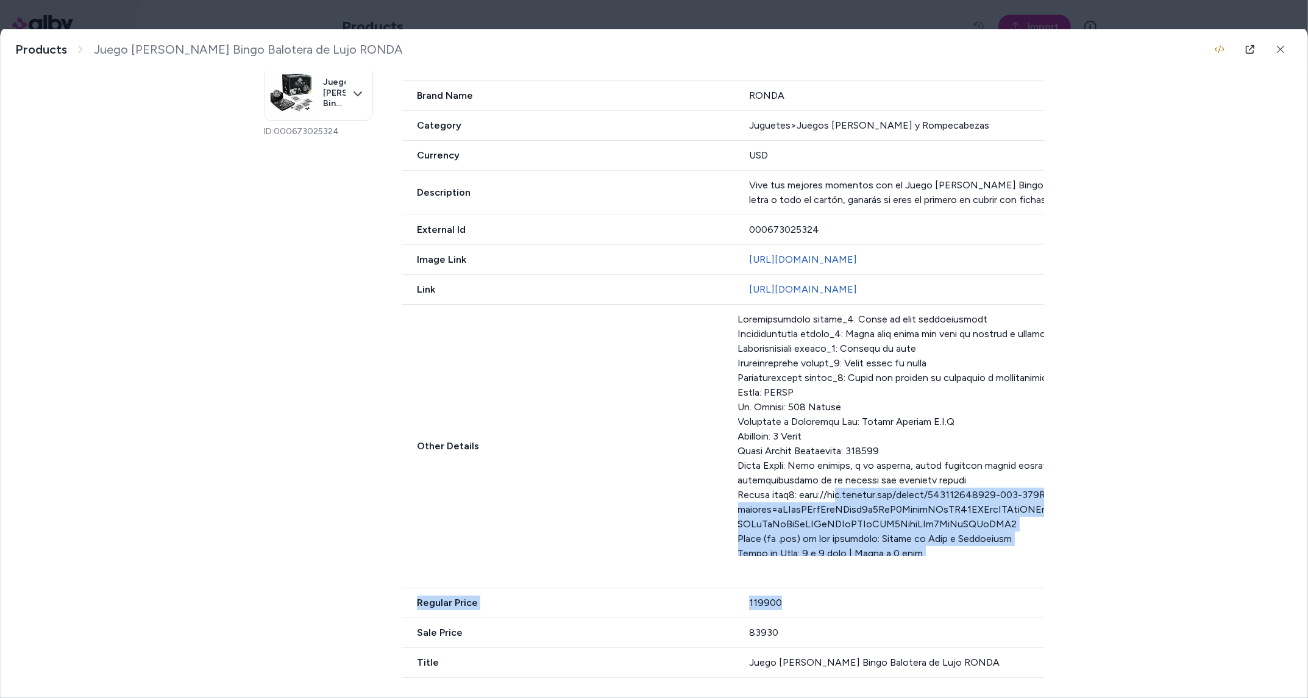
drag, startPoint x: 859, startPoint y: 499, endPoint x: 934, endPoint y: 607, distance: 131.9
click at [934, 607] on div "Availability in_stock Brand Name RONDA Category Juguetes>Juegos [PERSON_NAME][G…" at bounding box center [1078, 364] width 1352 height 627
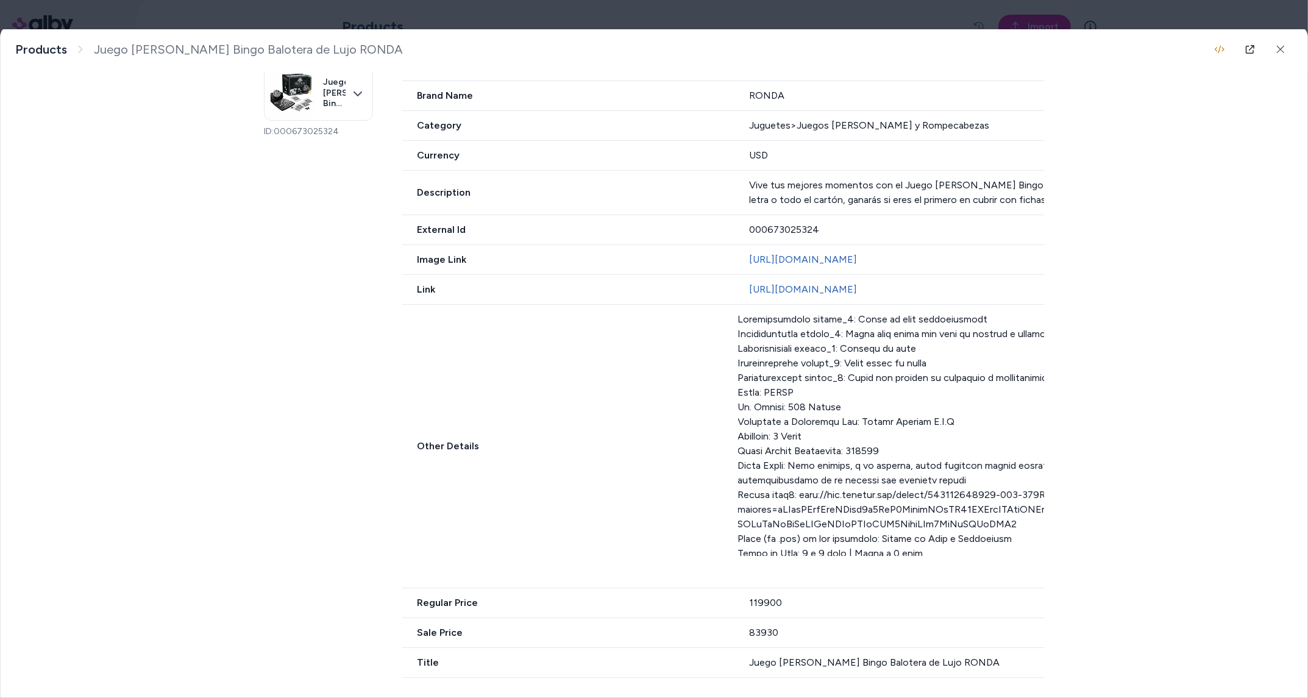
click at [888, 509] on div at bounding box center [1241, 434] width 1007 height 244
click at [906, 574] on button "Show more" at bounding box center [1241, 571] width 1007 height 20
